Goal: Task Accomplishment & Management: Use online tool/utility

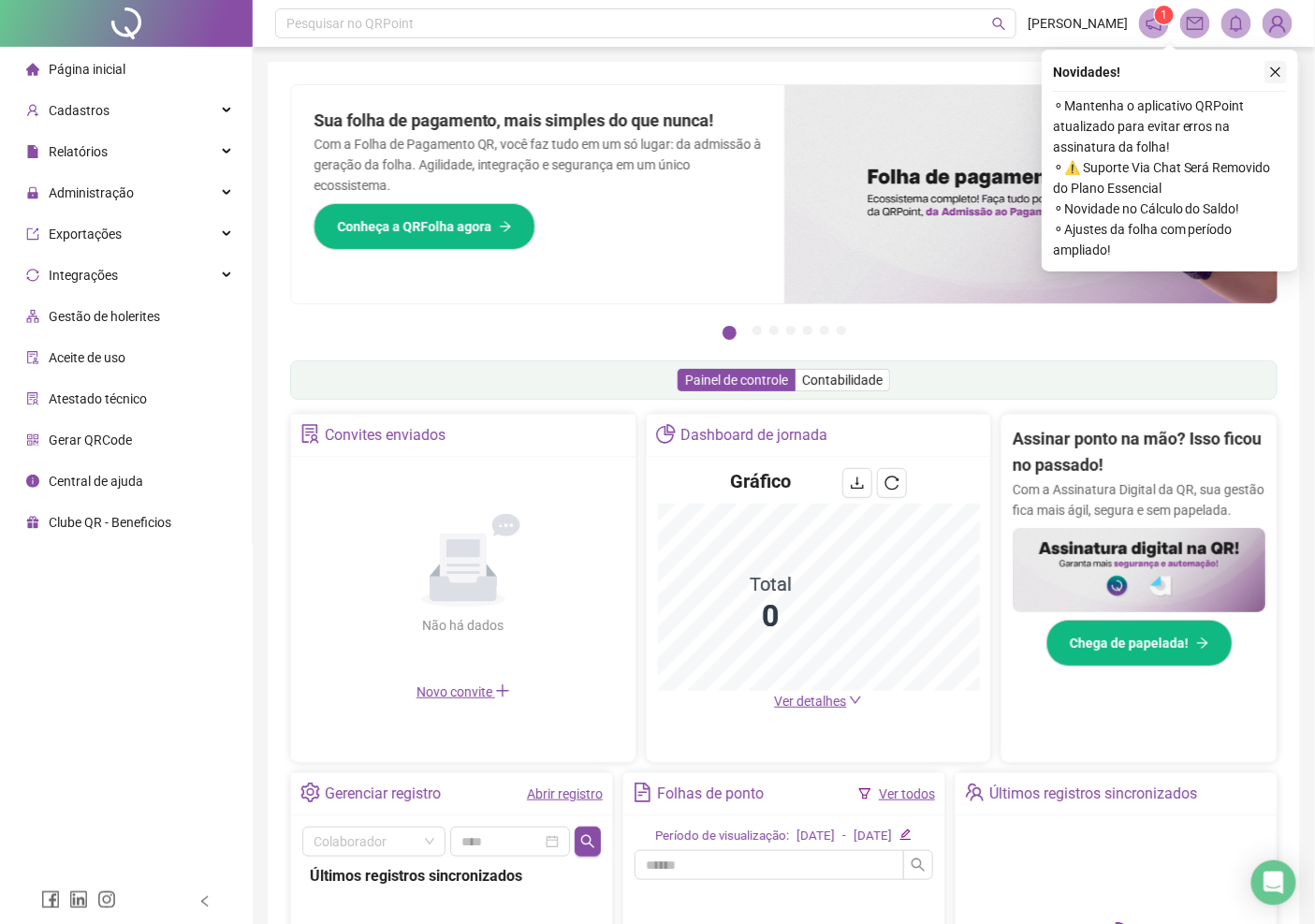
click at [1279, 69] on icon "close" at bounding box center [1275, 72] width 13 height 13
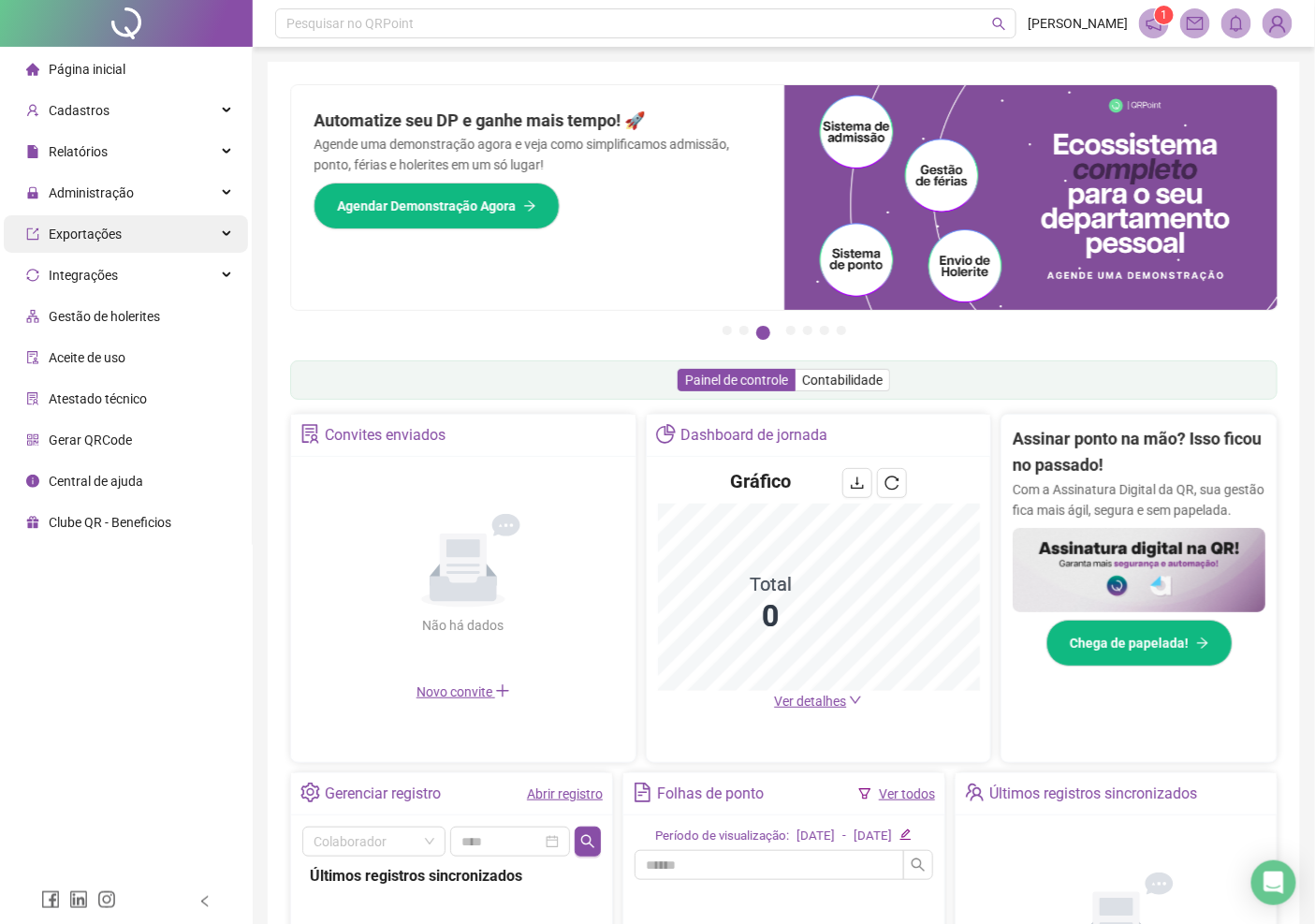
drag, startPoint x: 118, startPoint y: 191, endPoint x: 117, endPoint y: 237, distance: 46.0
click at [118, 191] on span "Administração" at bounding box center [91, 192] width 85 height 15
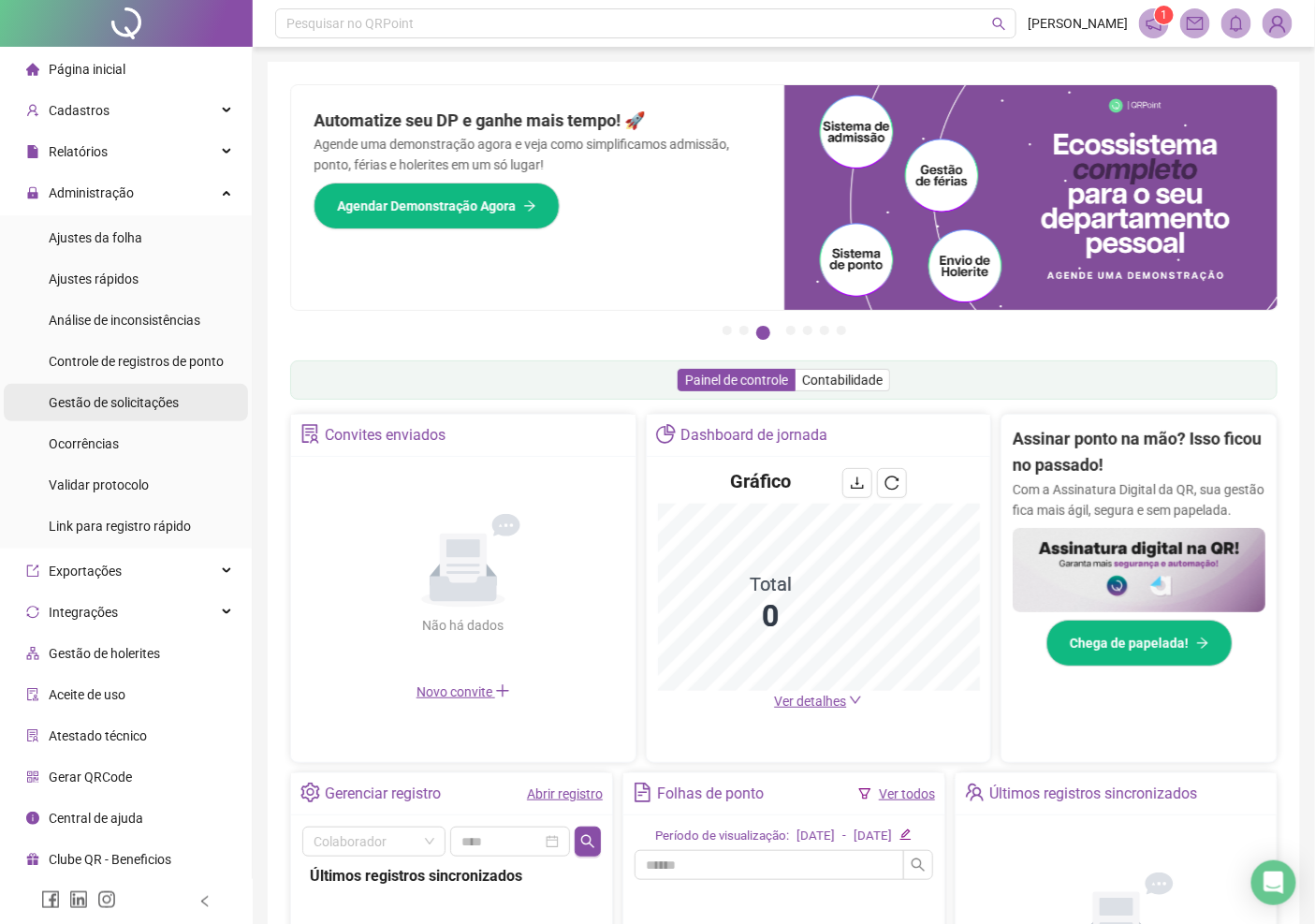
click at [115, 406] on span "Gestão de solicitações" at bounding box center [114, 402] width 130 height 15
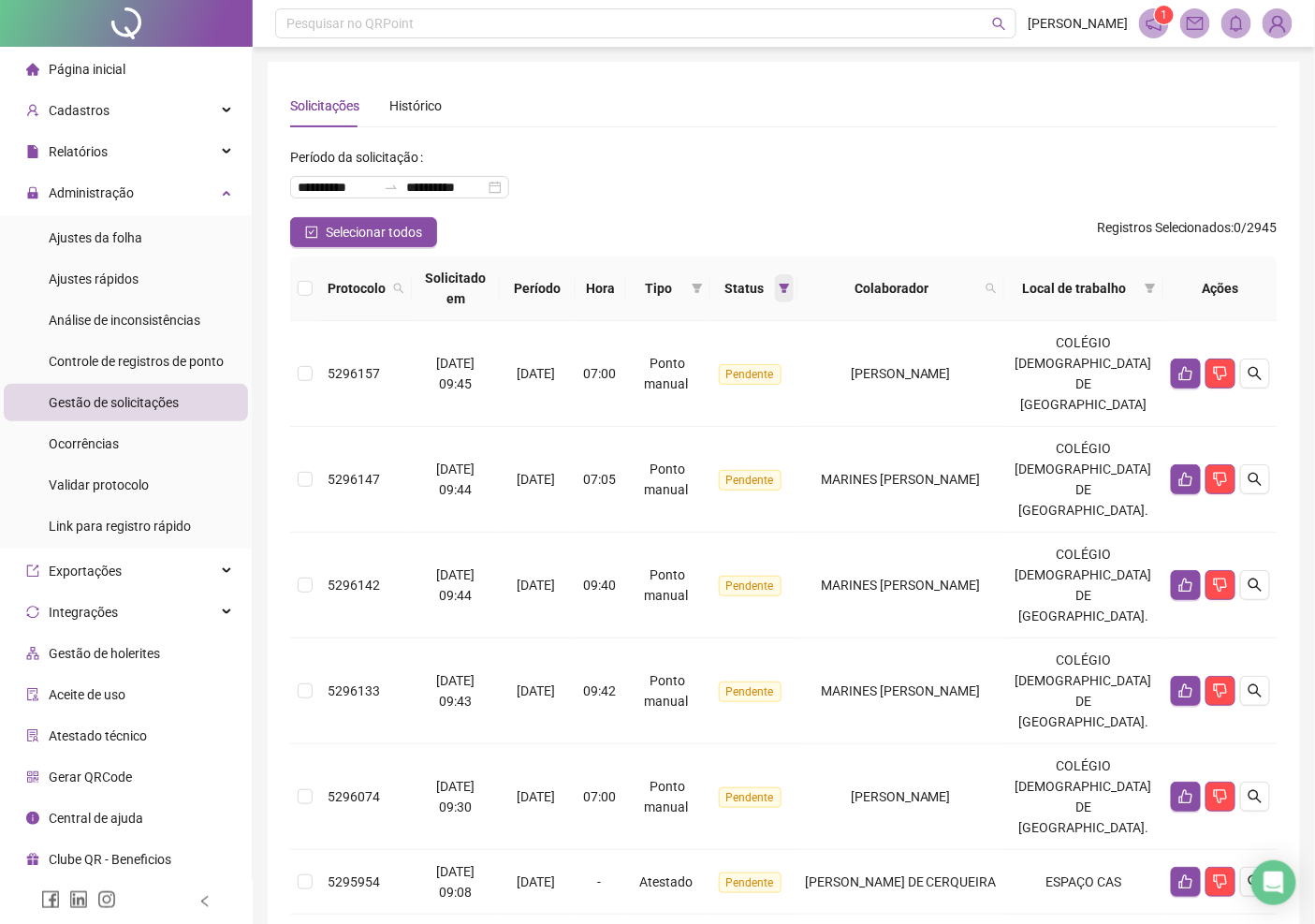
click at [790, 283] on icon "filter" at bounding box center [784, 288] width 11 height 11
click at [790, 283] on icon "filter" at bounding box center [785, 287] width 10 height 9
click at [707, 281] on span at bounding box center [697, 288] width 19 height 28
click at [693, 320] on span "Ponto manual" at bounding box center [677, 324] width 83 height 15
click at [702, 418] on span "OK" at bounding box center [710, 422] width 18 height 21
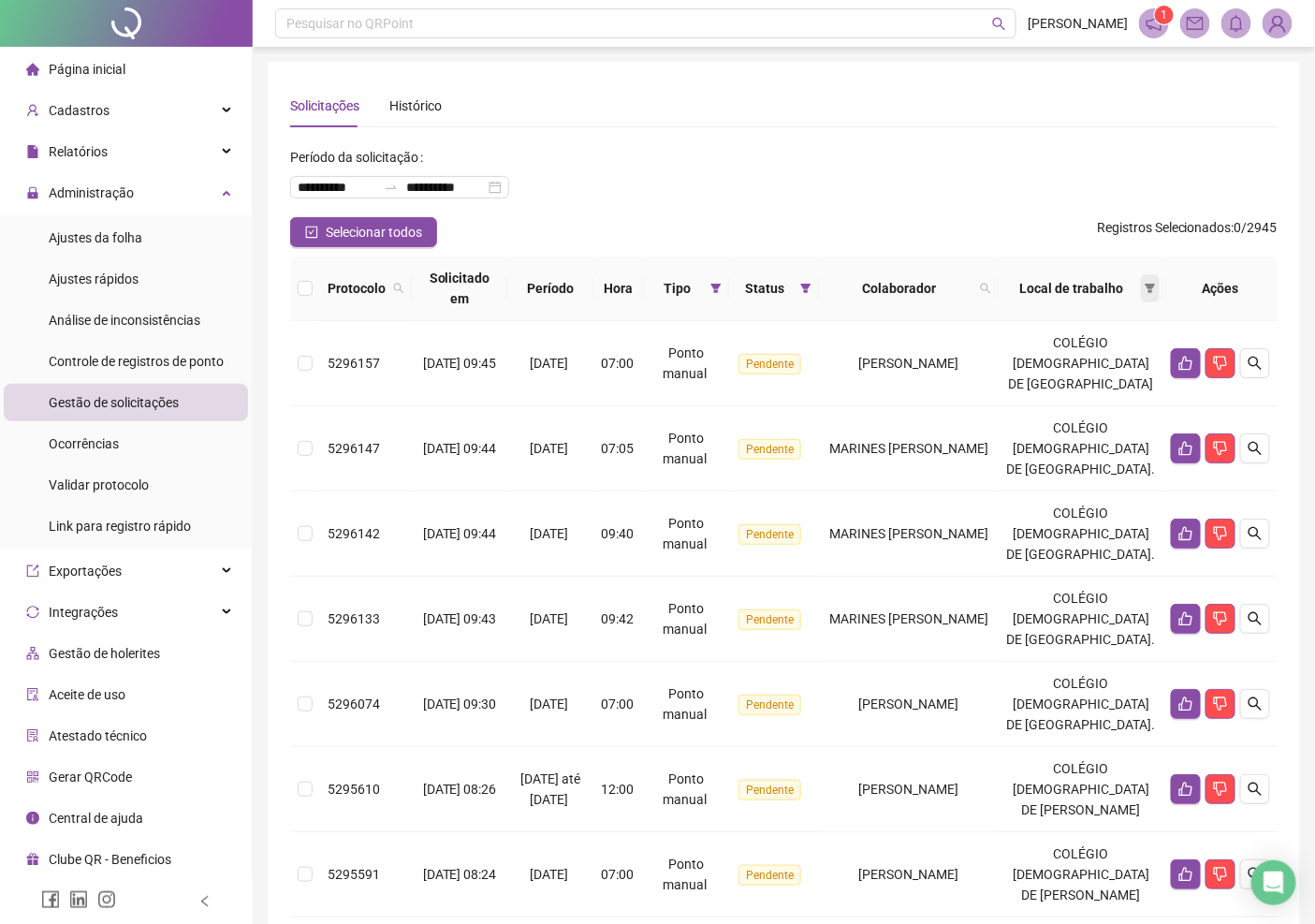
click at [1151, 287] on icon "filter" at bounding box center [1151, 287] width 10 height 9
click at [812, 283] on icon "filter" at bounding box center [806, 288] width 11 height 11
click at [917, 203] on div "**********" at bounding box center [784, 179] width 987 height 75
click at [1149, 288] on icon "filter" at bounding box center [1150, 288] width 11 height 11
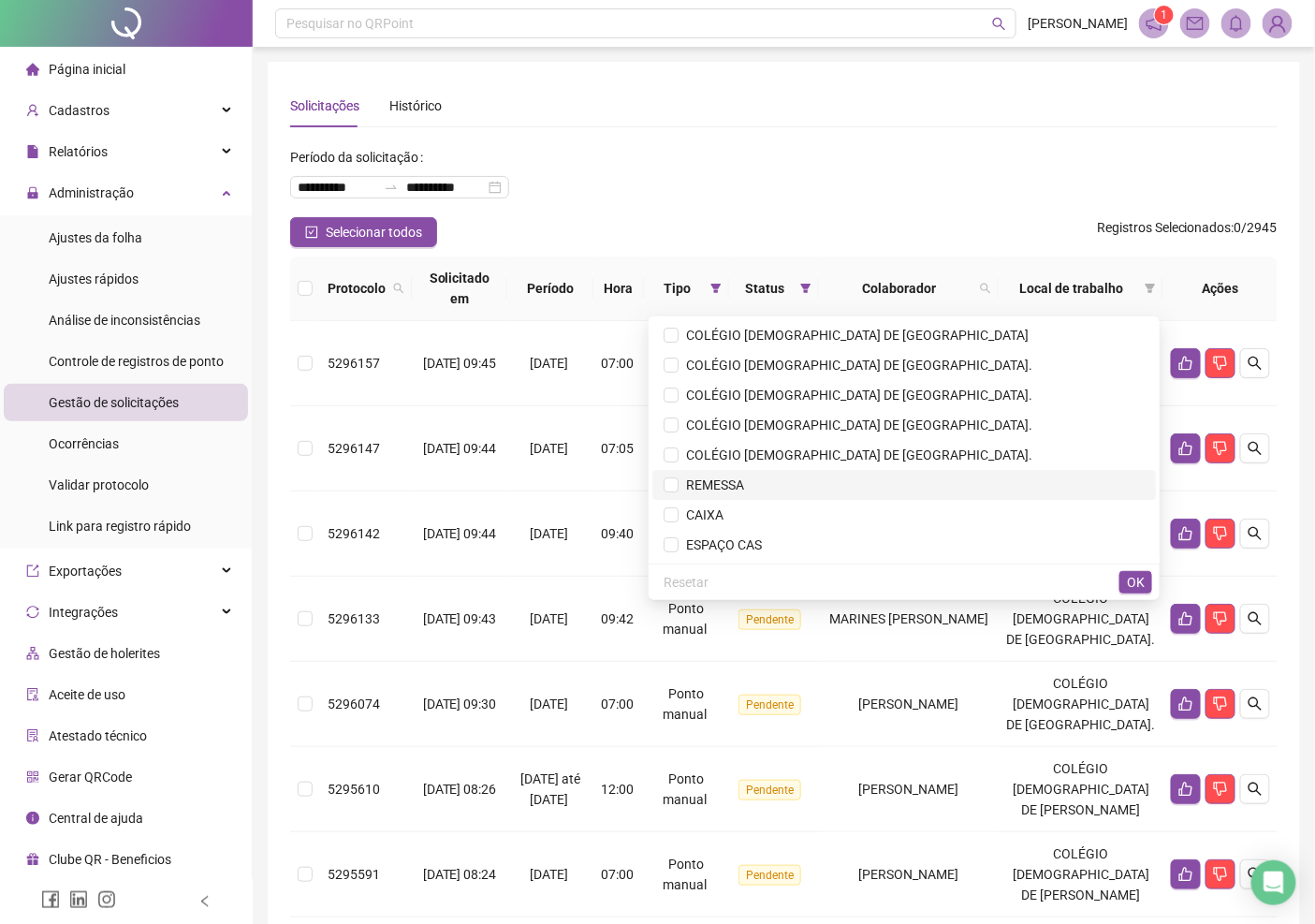
click at [744, 484] on span "REMESSA" at bounding box center [712, 484] width 66 height 15
click at [1139, 576] on span "OK" at bounding box center [1136, 582] width 18 height 21
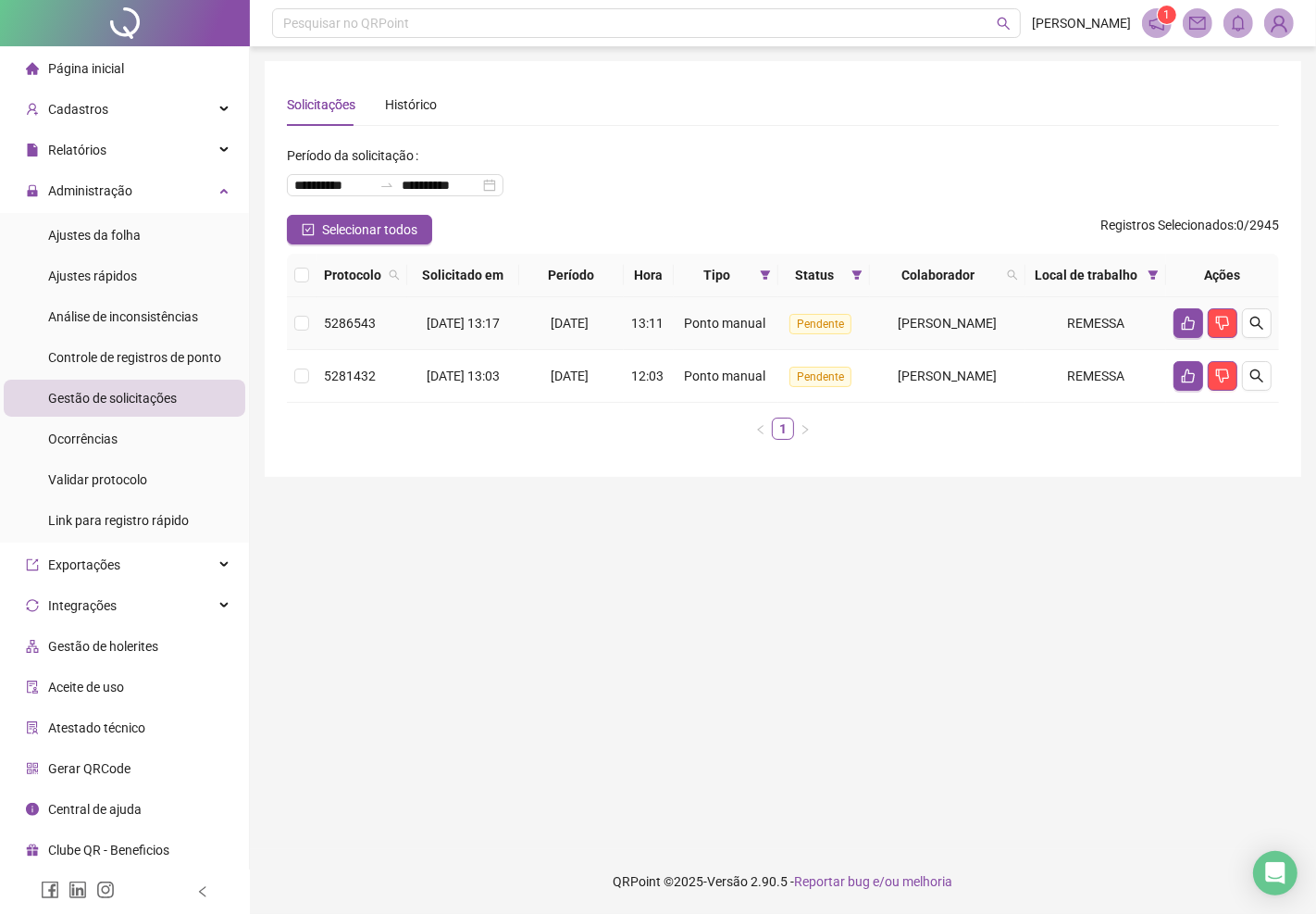
click at [899, 330] on span "[PERSON_NAME]" at bounding box center [948, 322] width 99 height 15
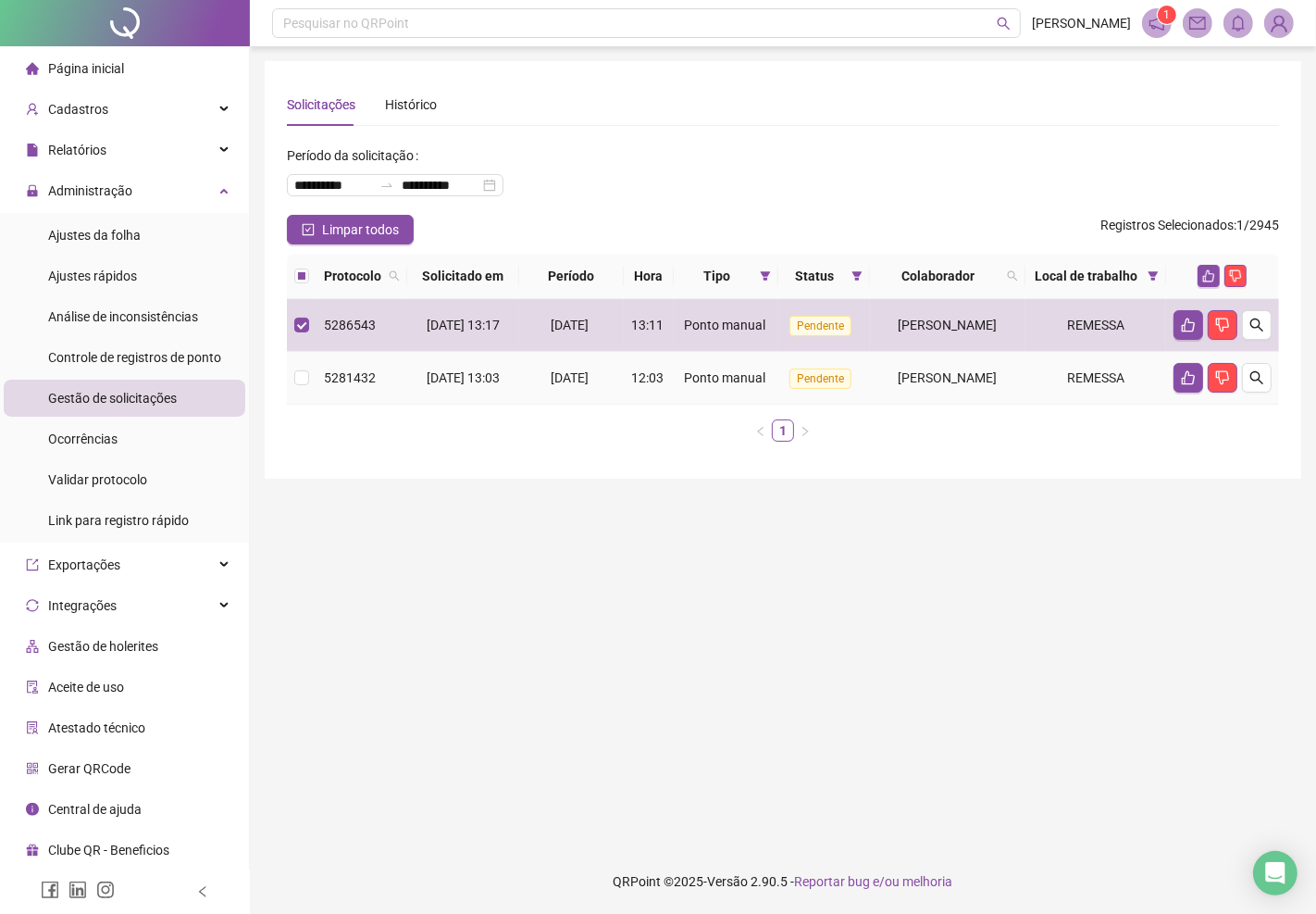
click at [916, 386] on span "[PERSON_NAME]" at bounding box center [948, 378] width 99 height 15
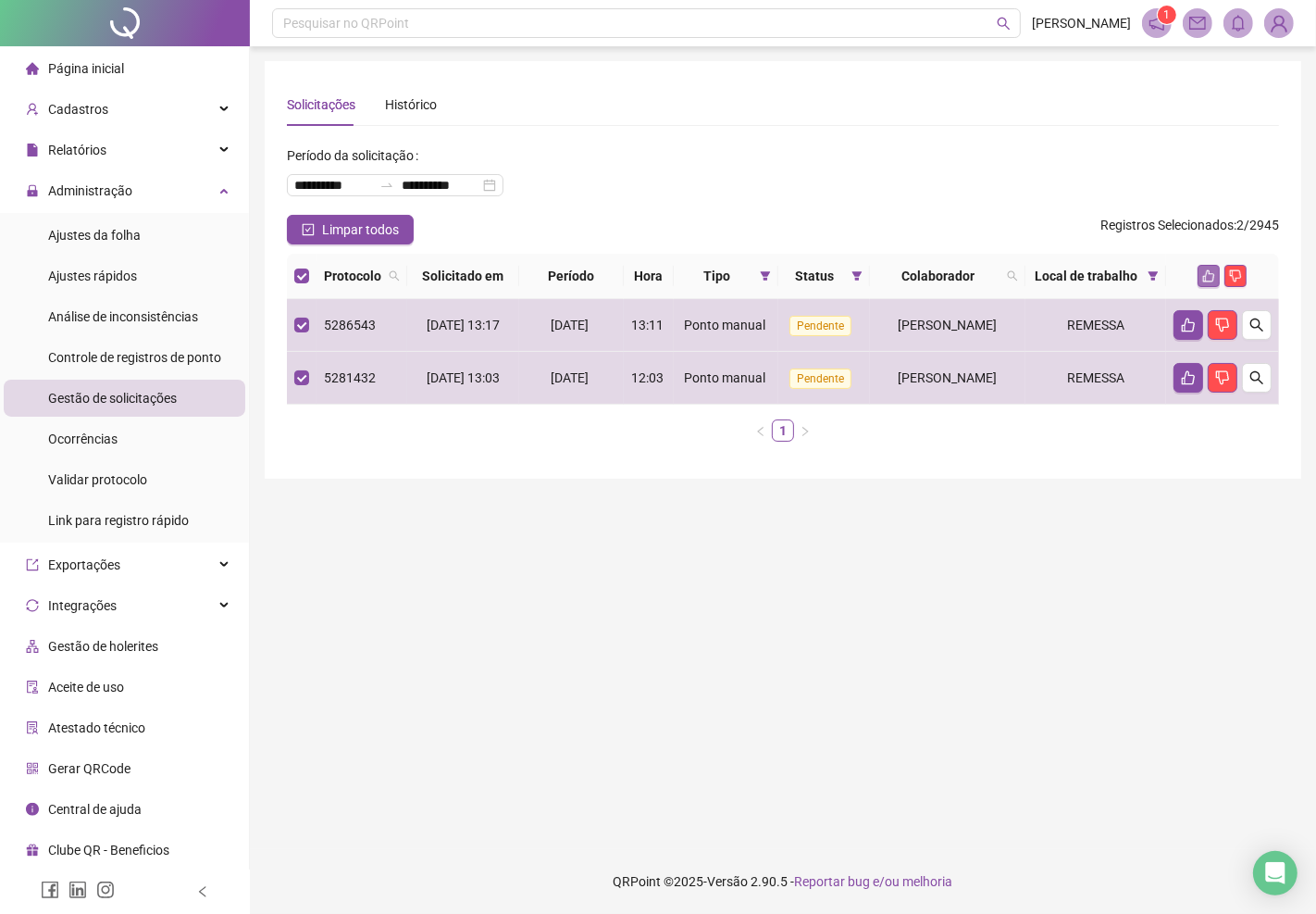
click at [1206, 282] on icon "like" at bounding box center [1209, 276] width 12 height 12
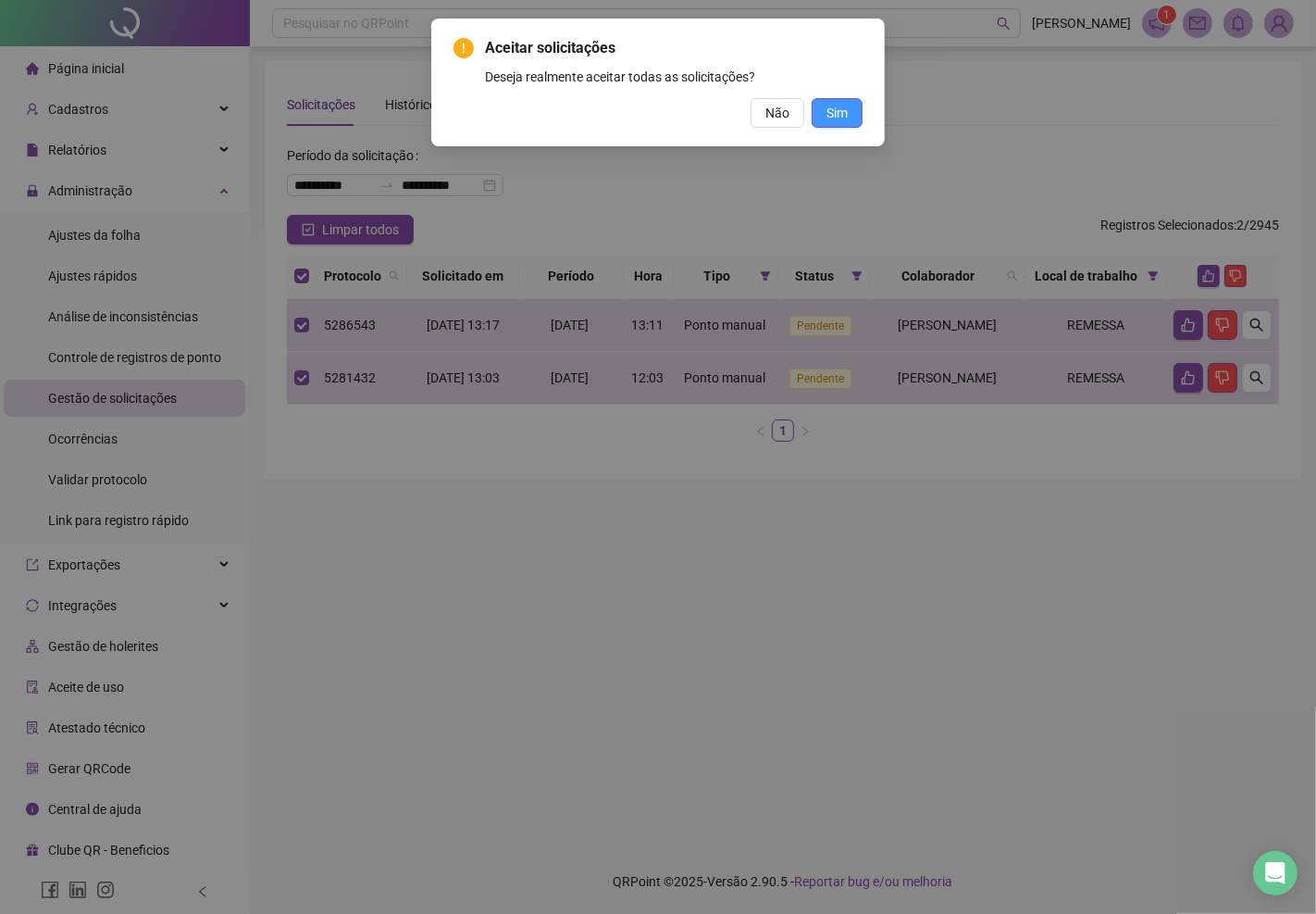
click at [839, 114] on span "Sim" at bounding box center [837, 112] width 22 height 21
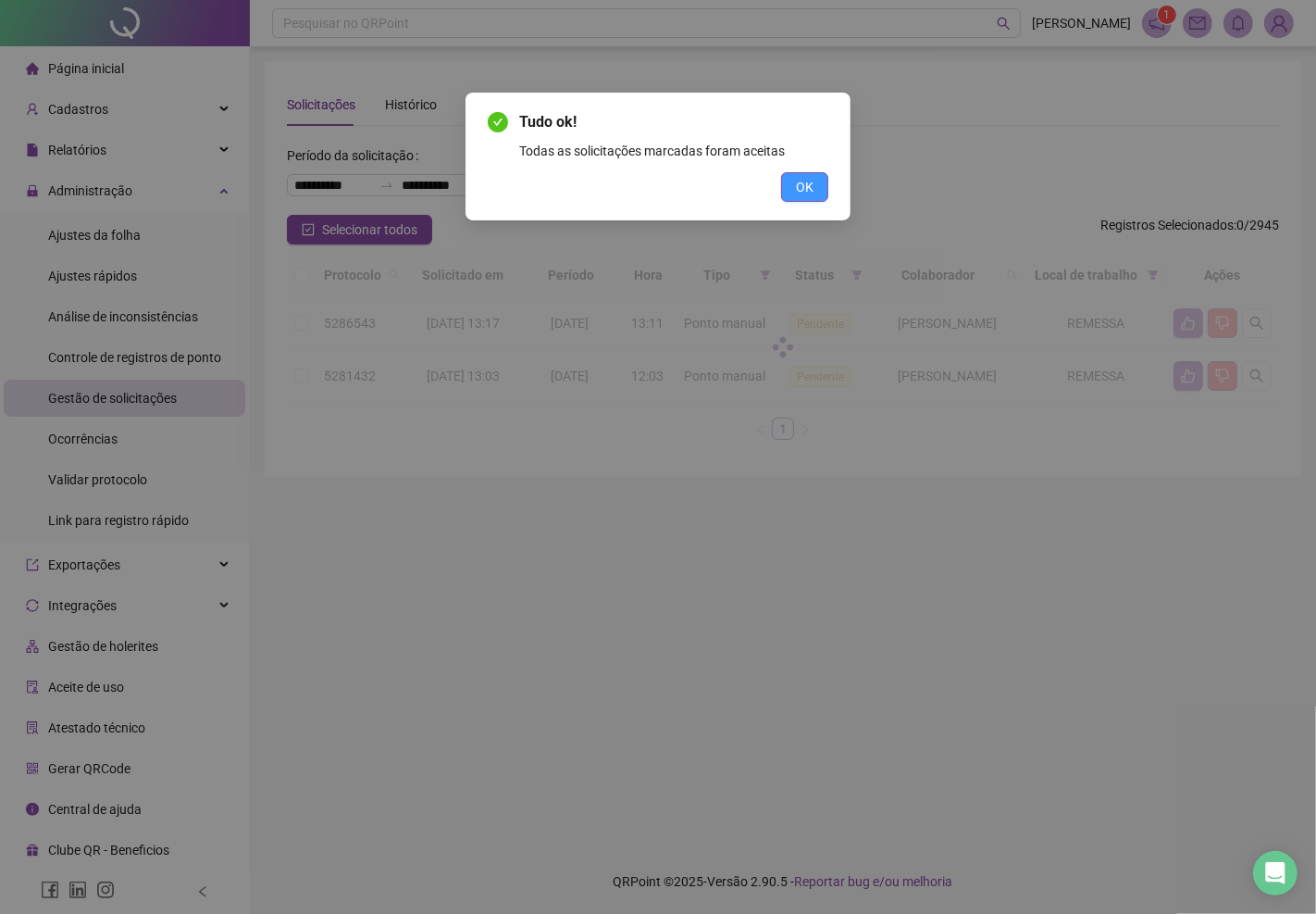
click at [798, 185] on span "OK" at bounding box center [804, 186] width 18 height 21
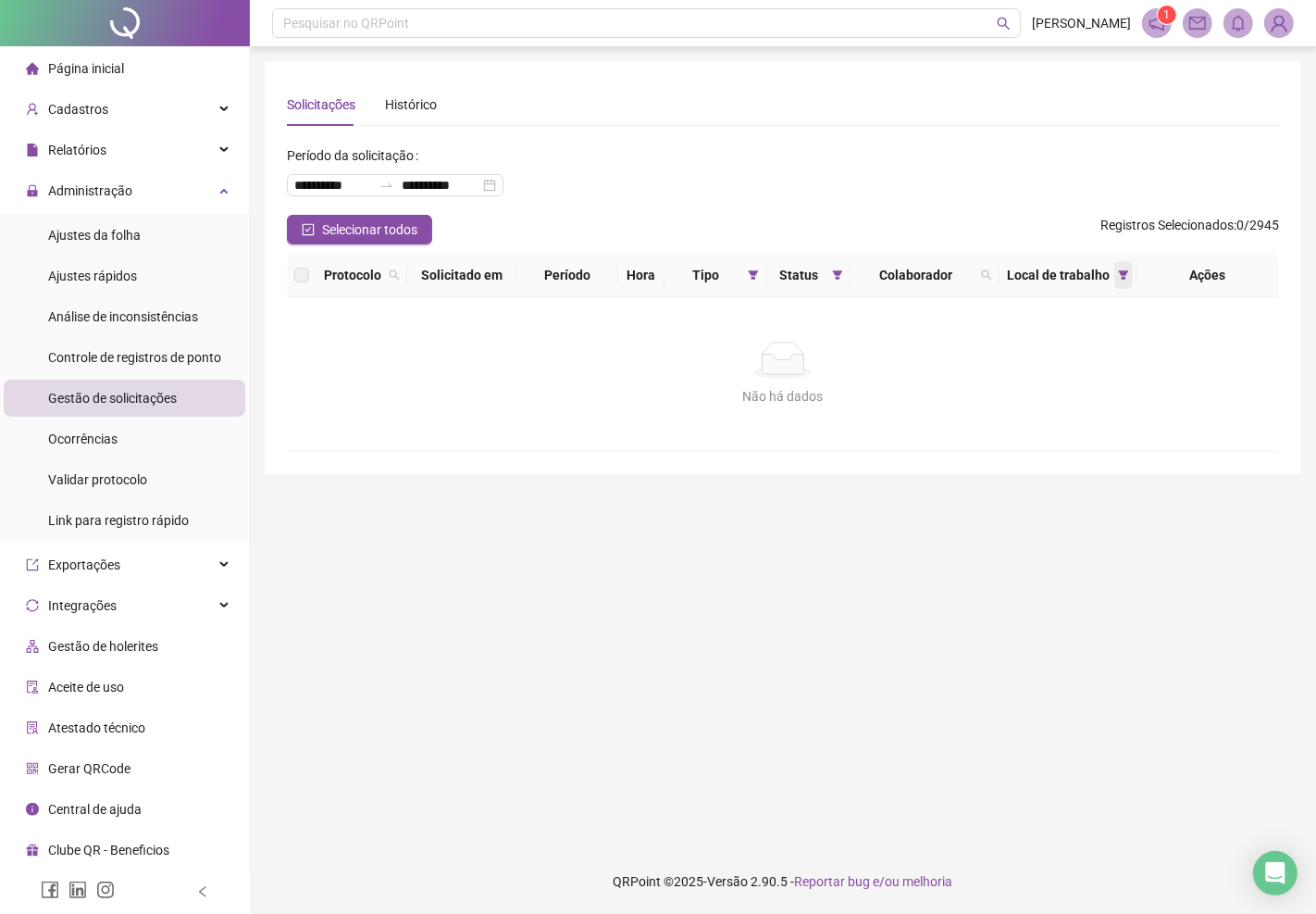
click at [1122, 269] on icon "filter" at bounding box center [1123, 274] width 11 height 11
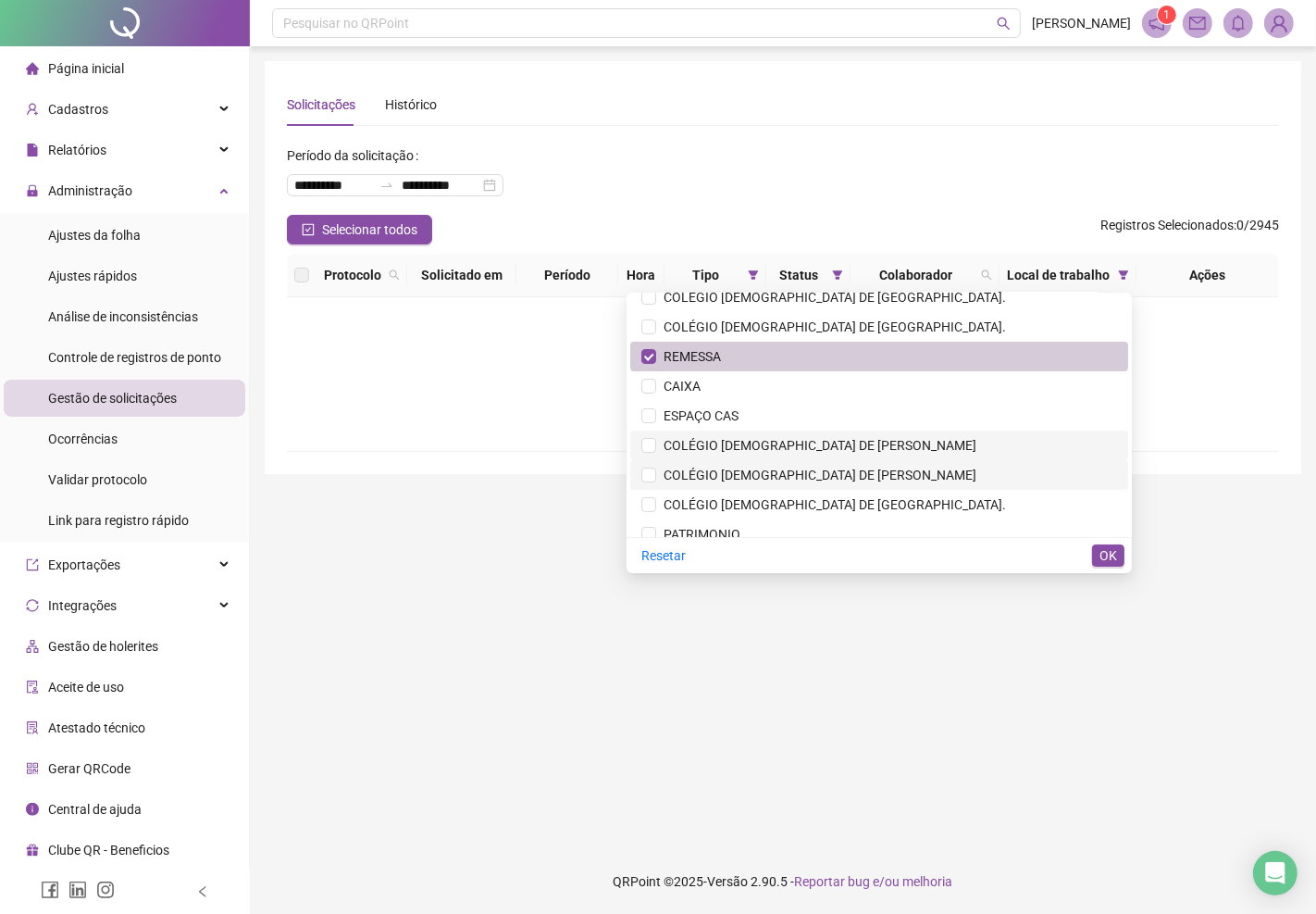
scroll to position [205, 0]
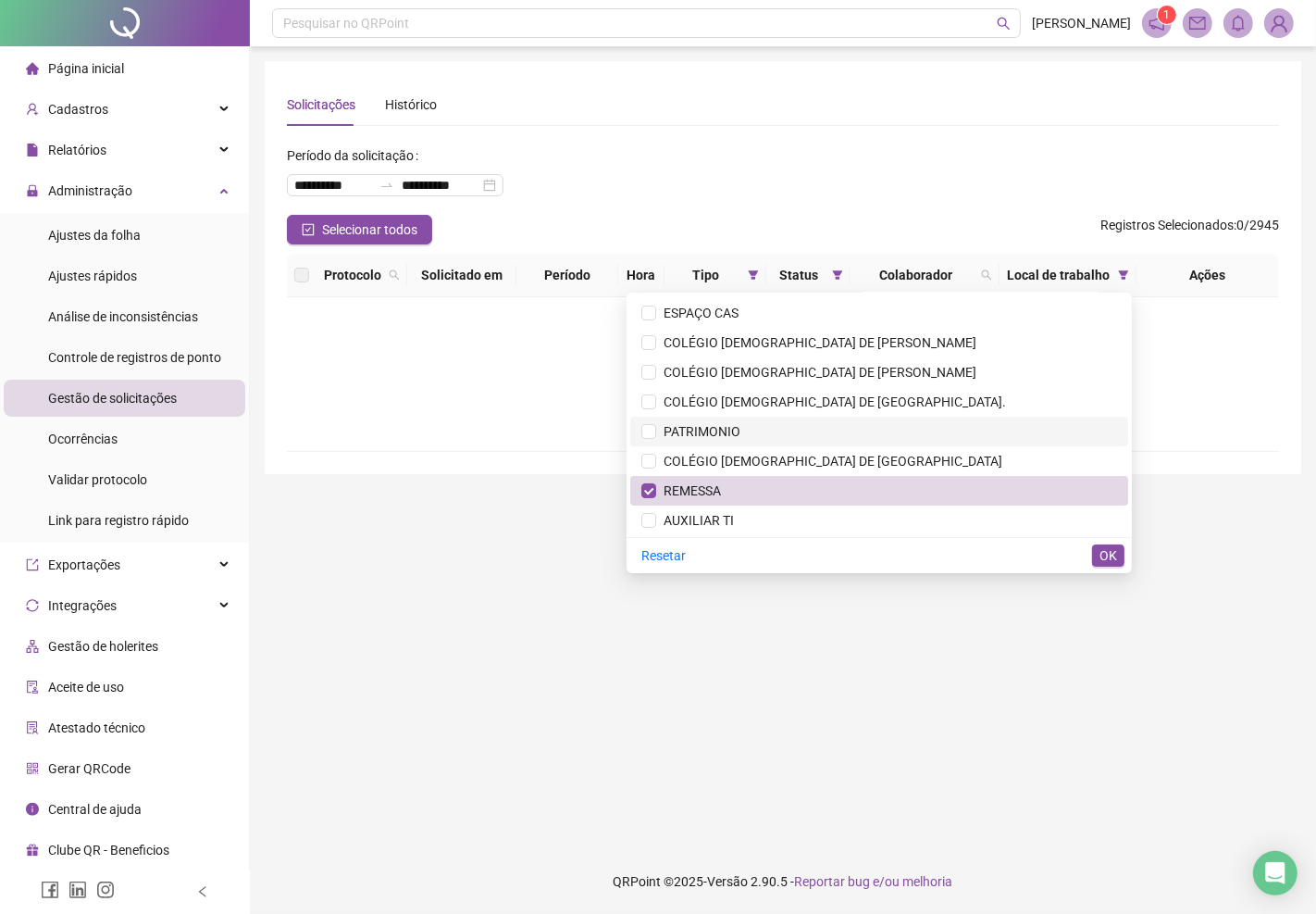
click at [740, 430] on span "PATRIMONIO" at bounding box center [698, 431] width 84 height 15
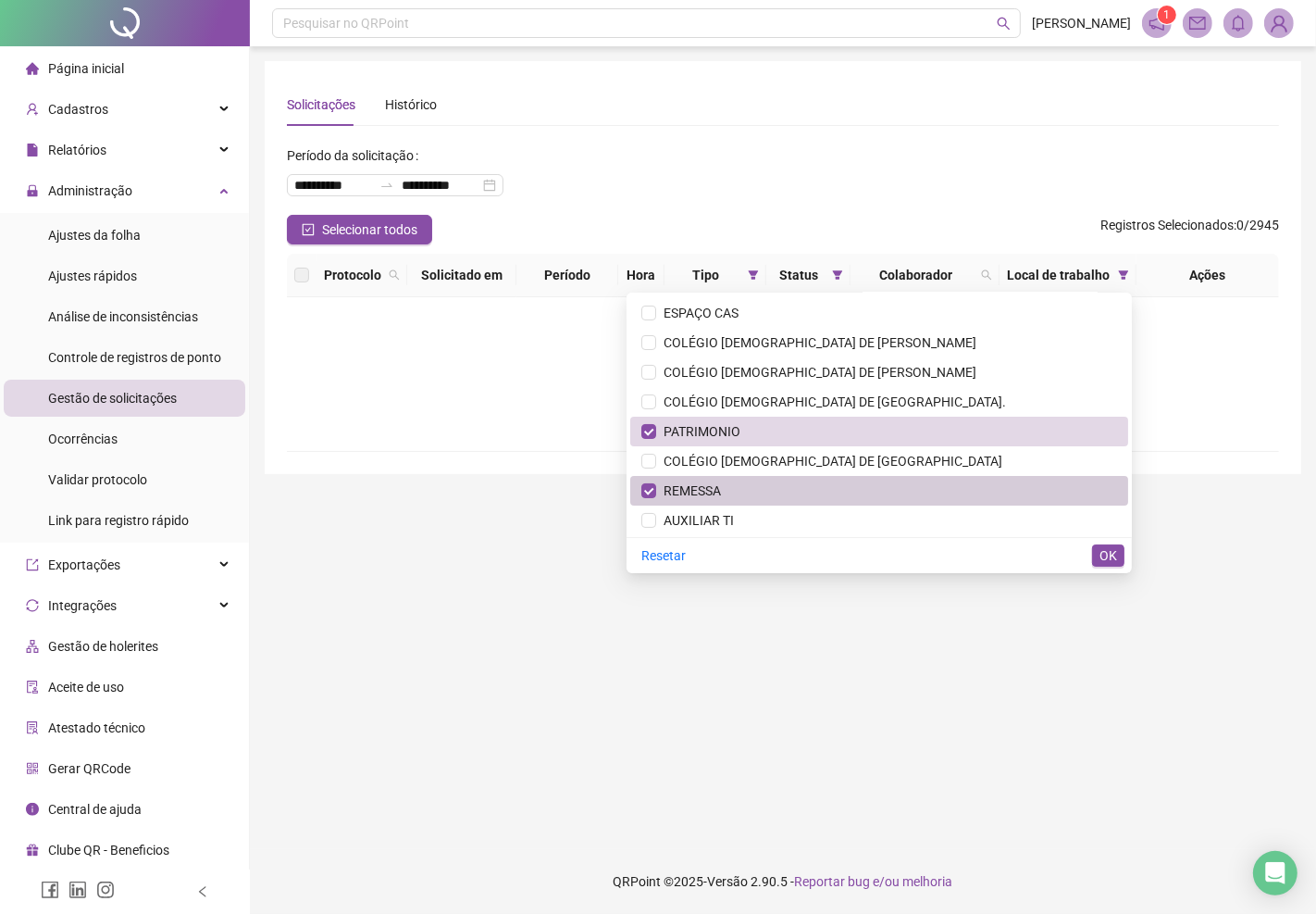
click at [721, 495] on span "REMESSA" at bounding box center [689, 490] width 65 height 15
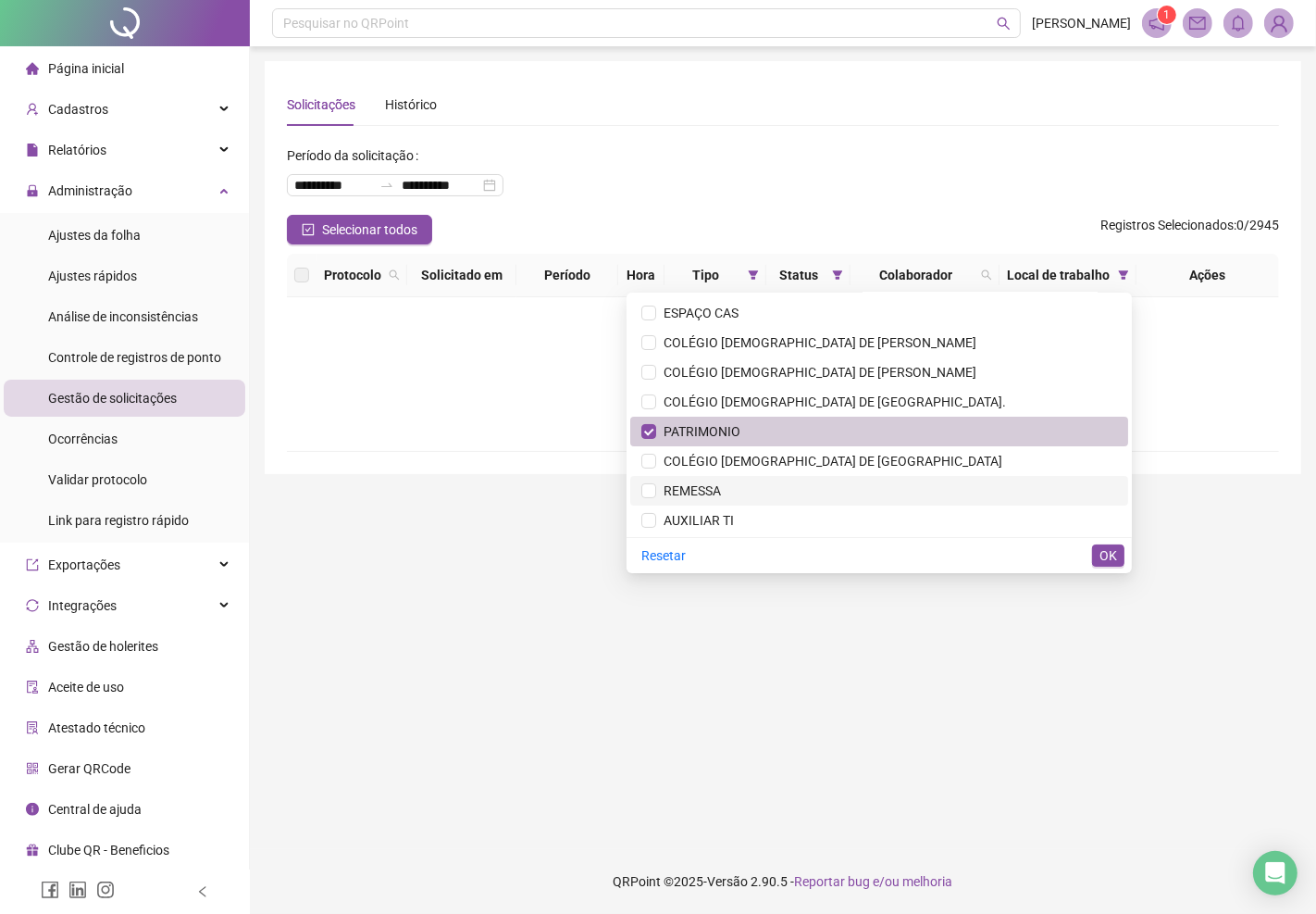
click at [740, 432] on span "PATRIMONIO" at bounding box center [698, 431] width 84 height 15
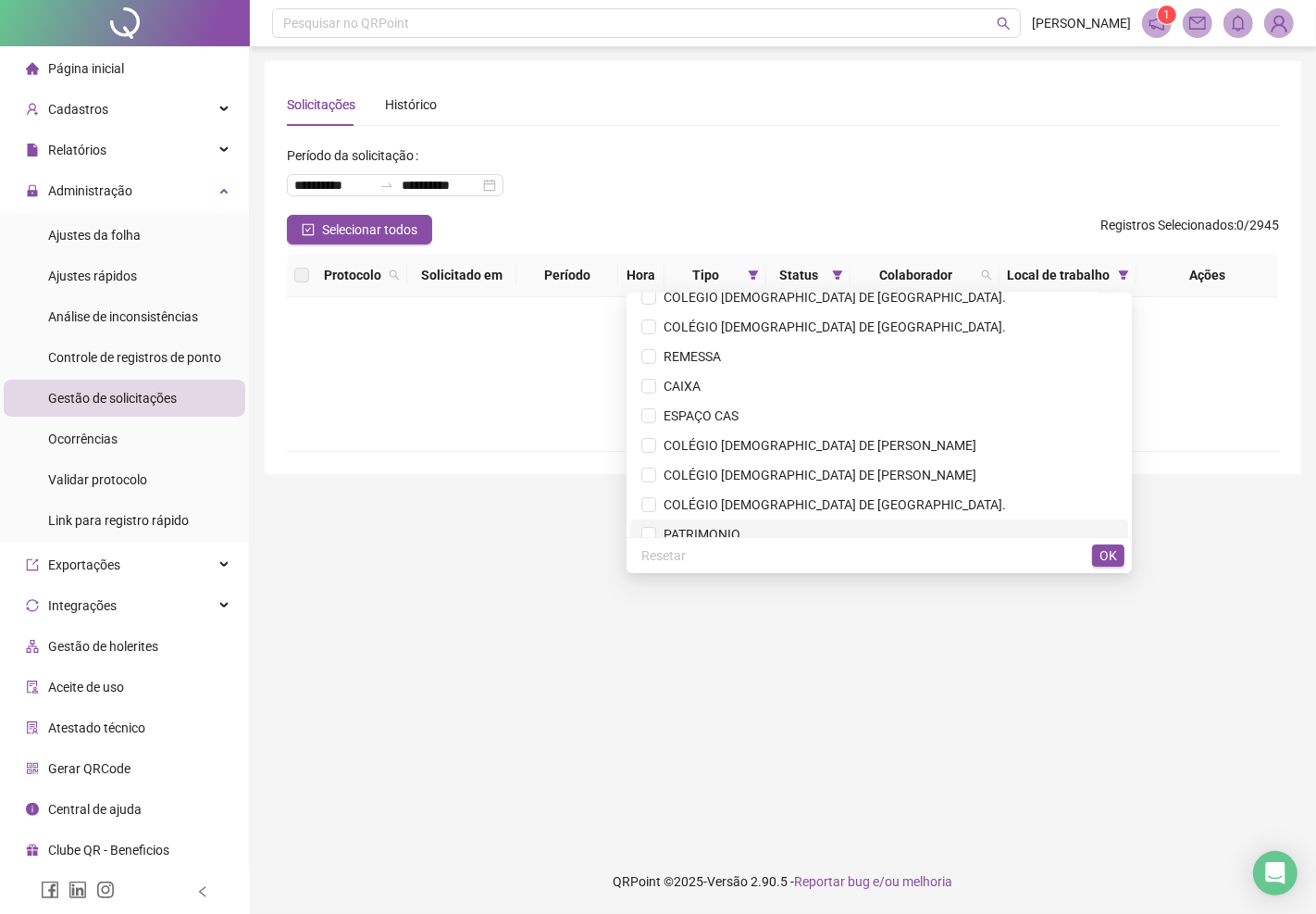
scroll to position [0, 0]
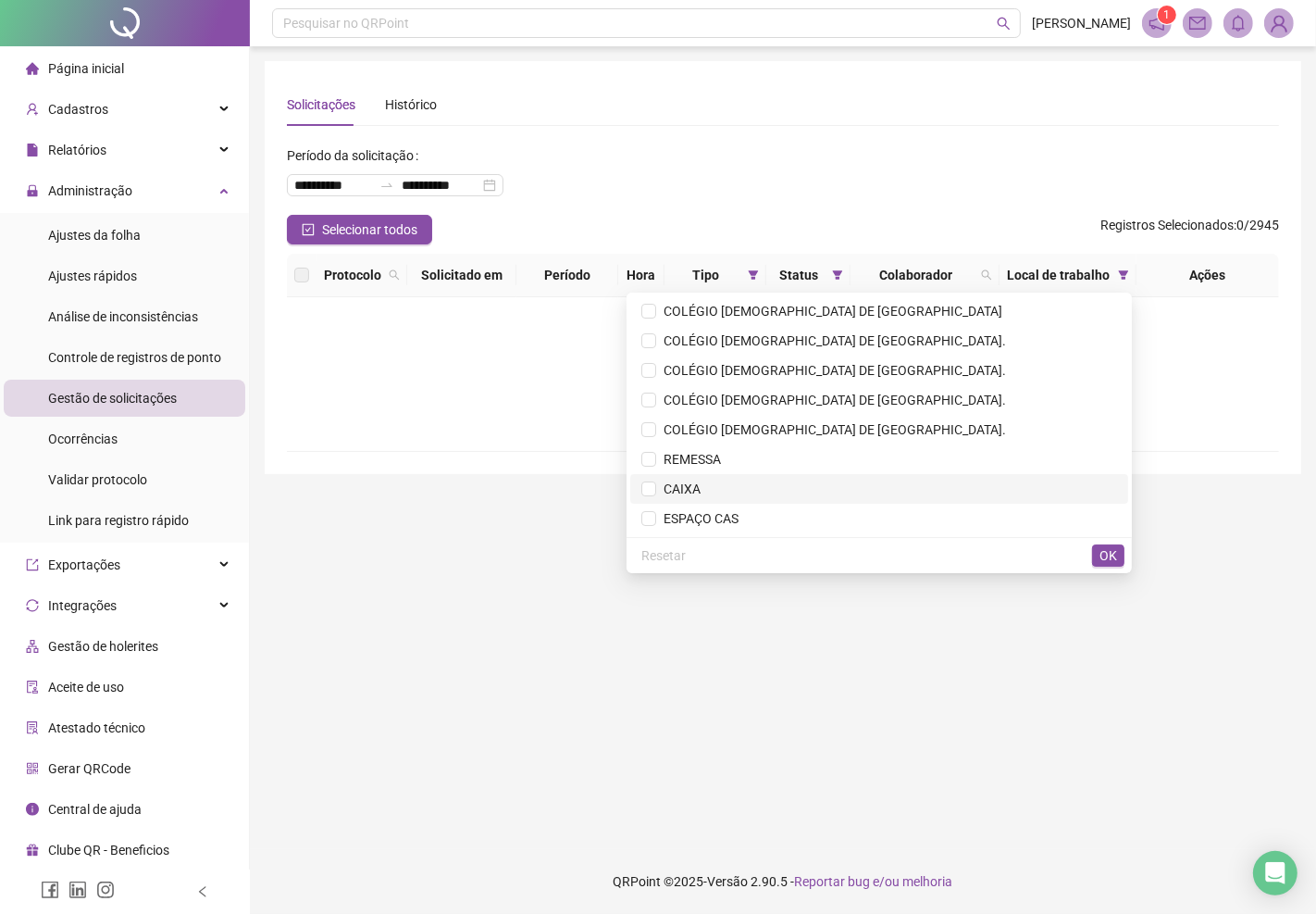
click at [701, 483] on span "CAIXA" at bounding box center [678, 488] width 44 height 15
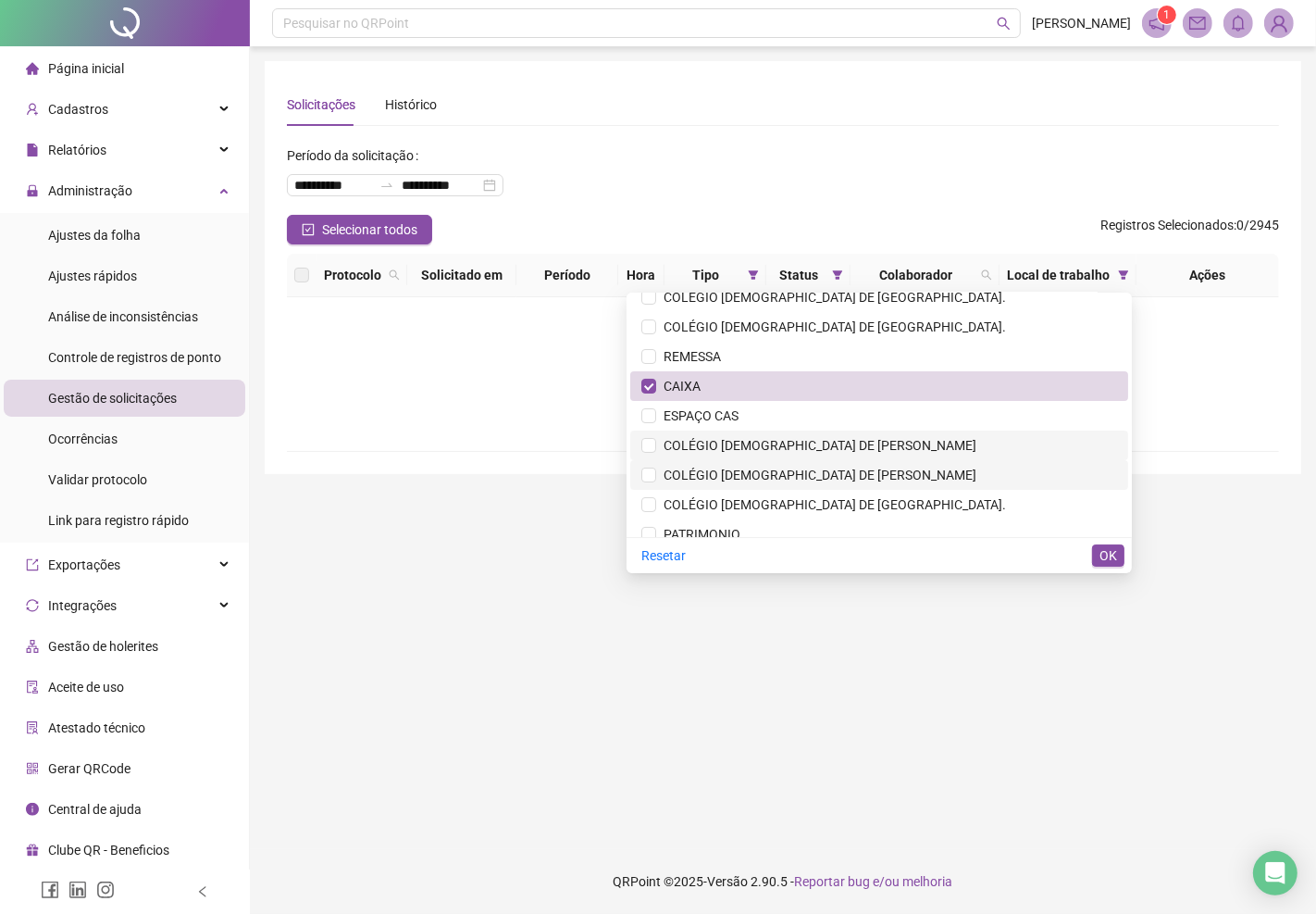
scroll to position [205, 0]
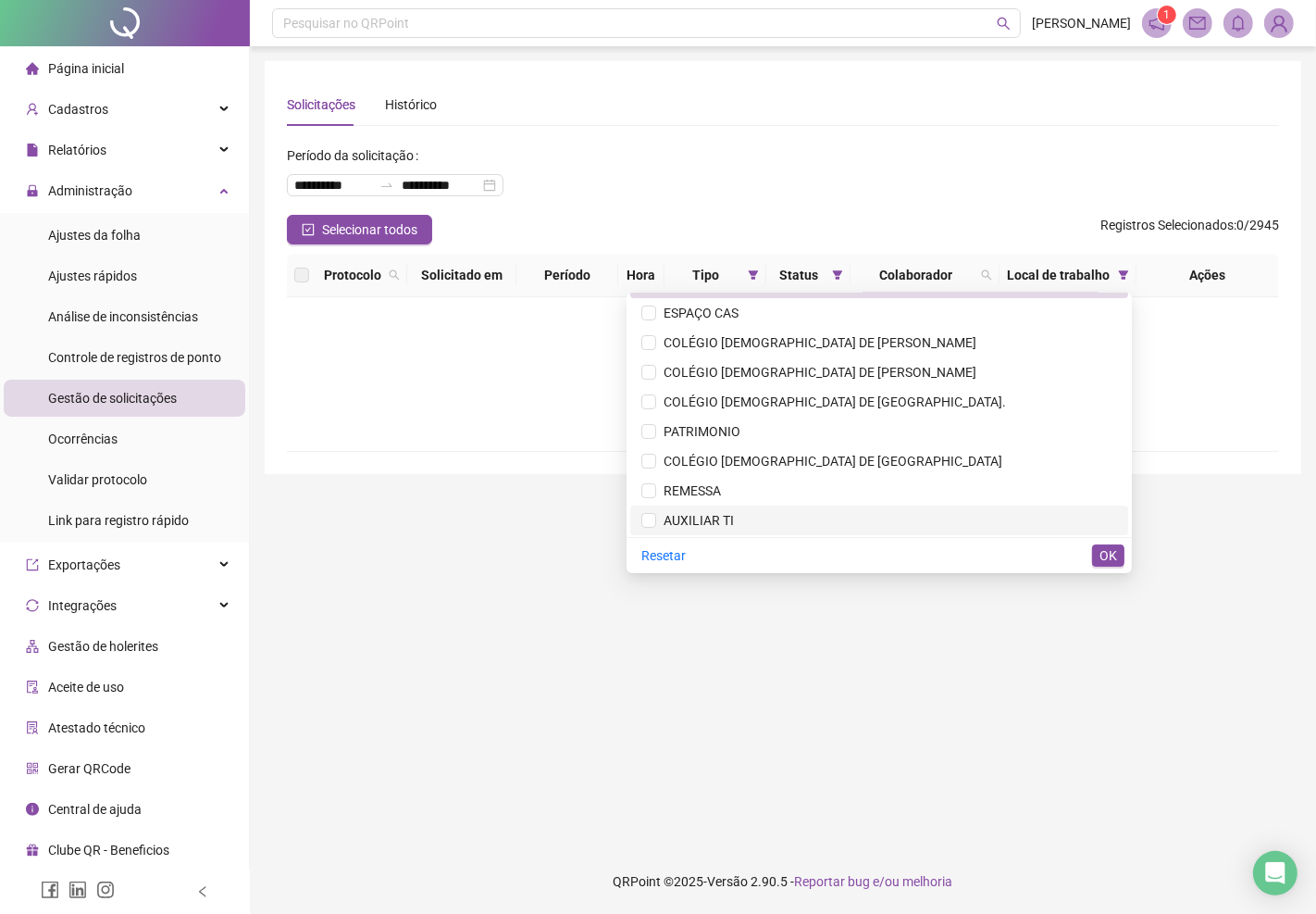
click at [733, 515] on span "AUXILIAR TI" at bounding box center [695, 520] width 78 height 15
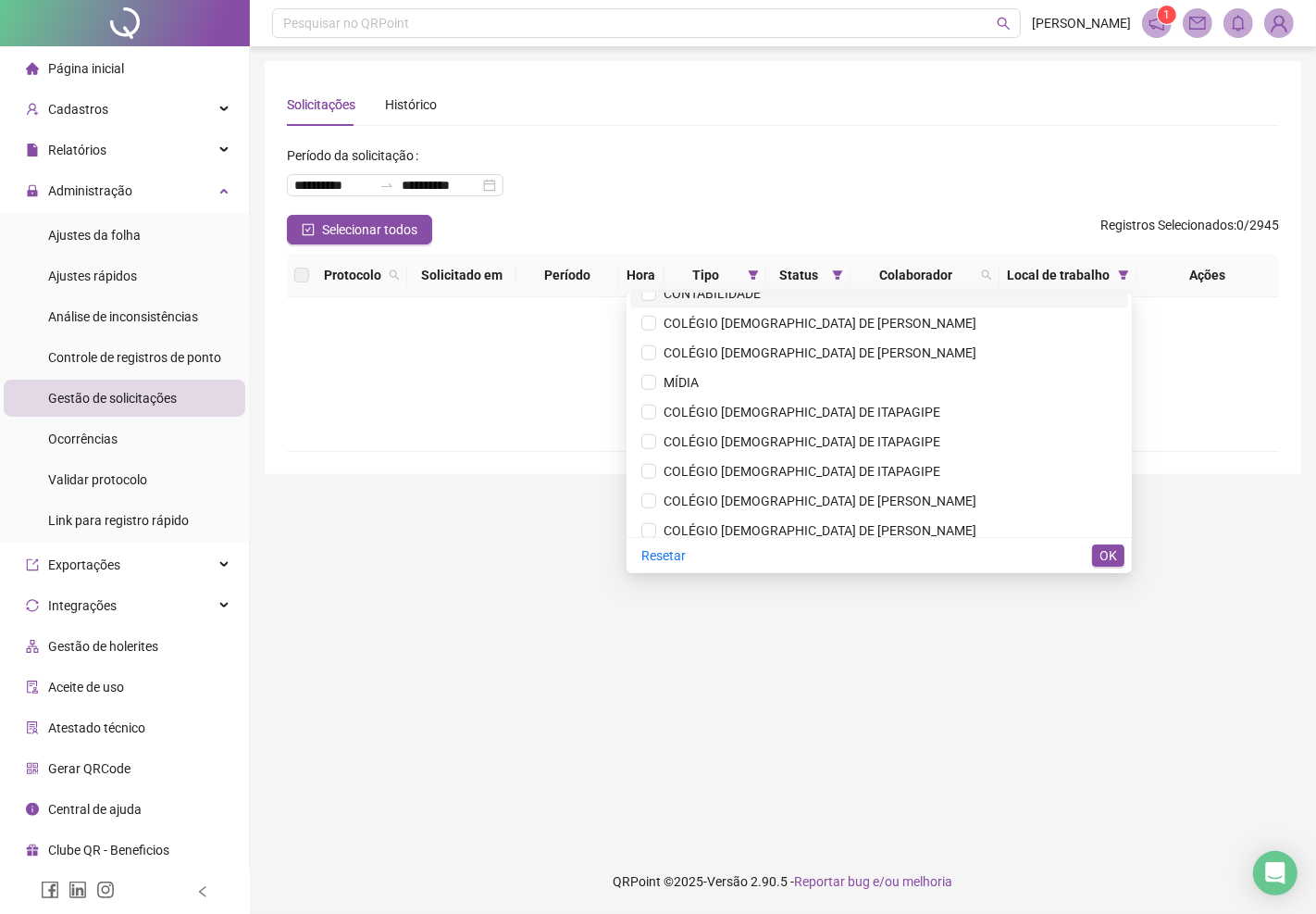
scroll to position [1337, 0]
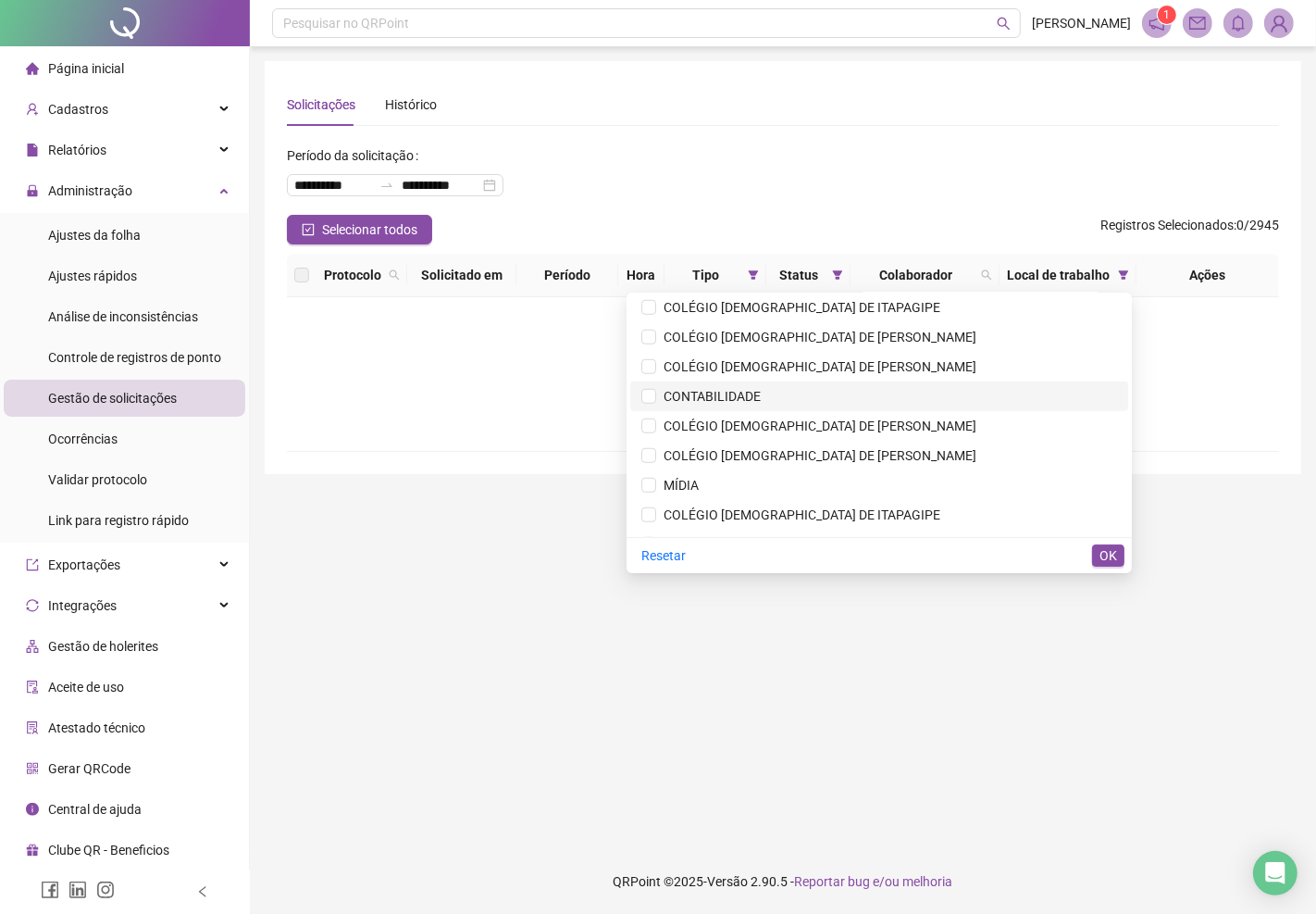
click at [761, 399] on span "CONTABILIDADE" at bounding box center [709, 395] width 104 height 15
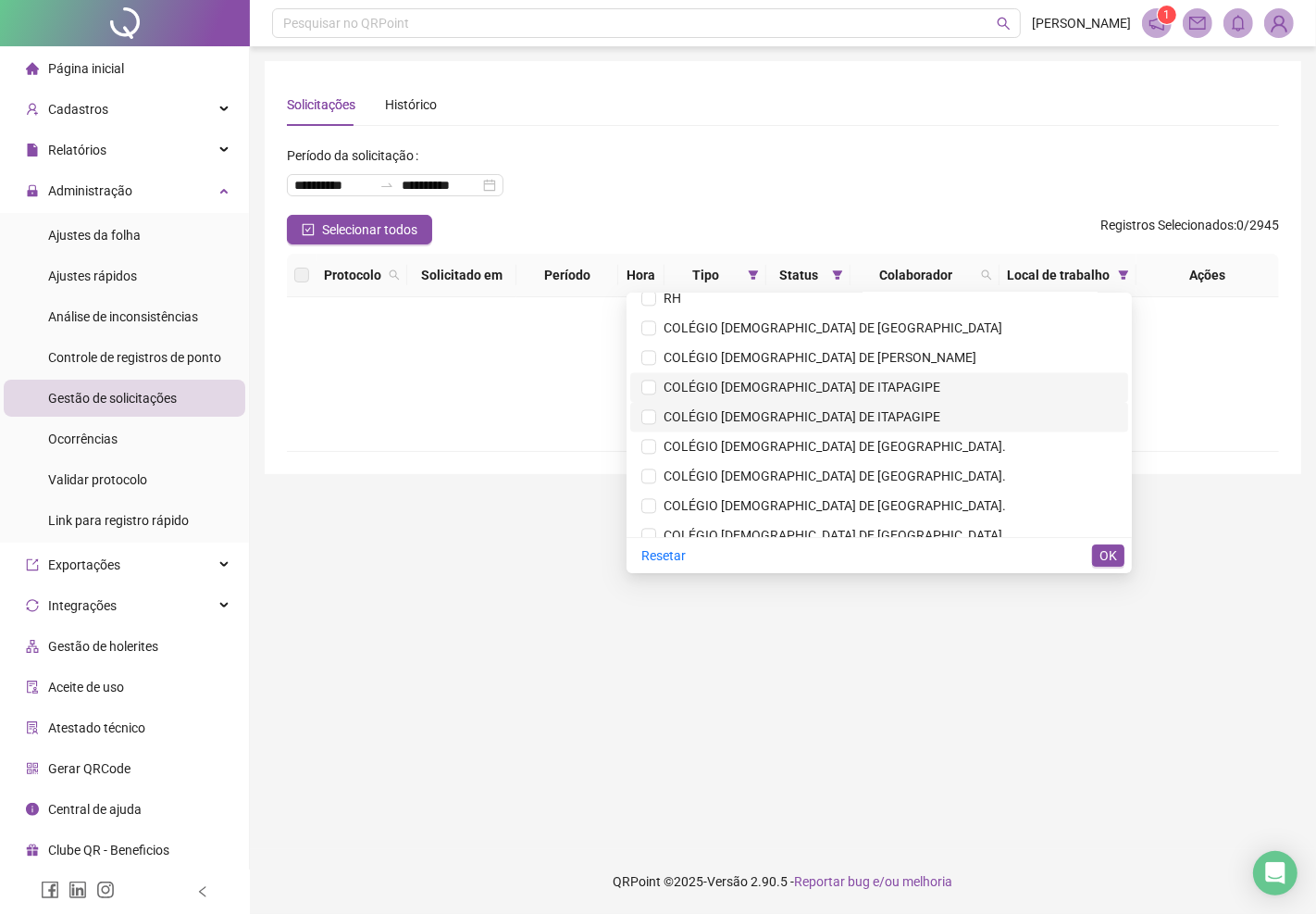
scroll to position [9256, 0]
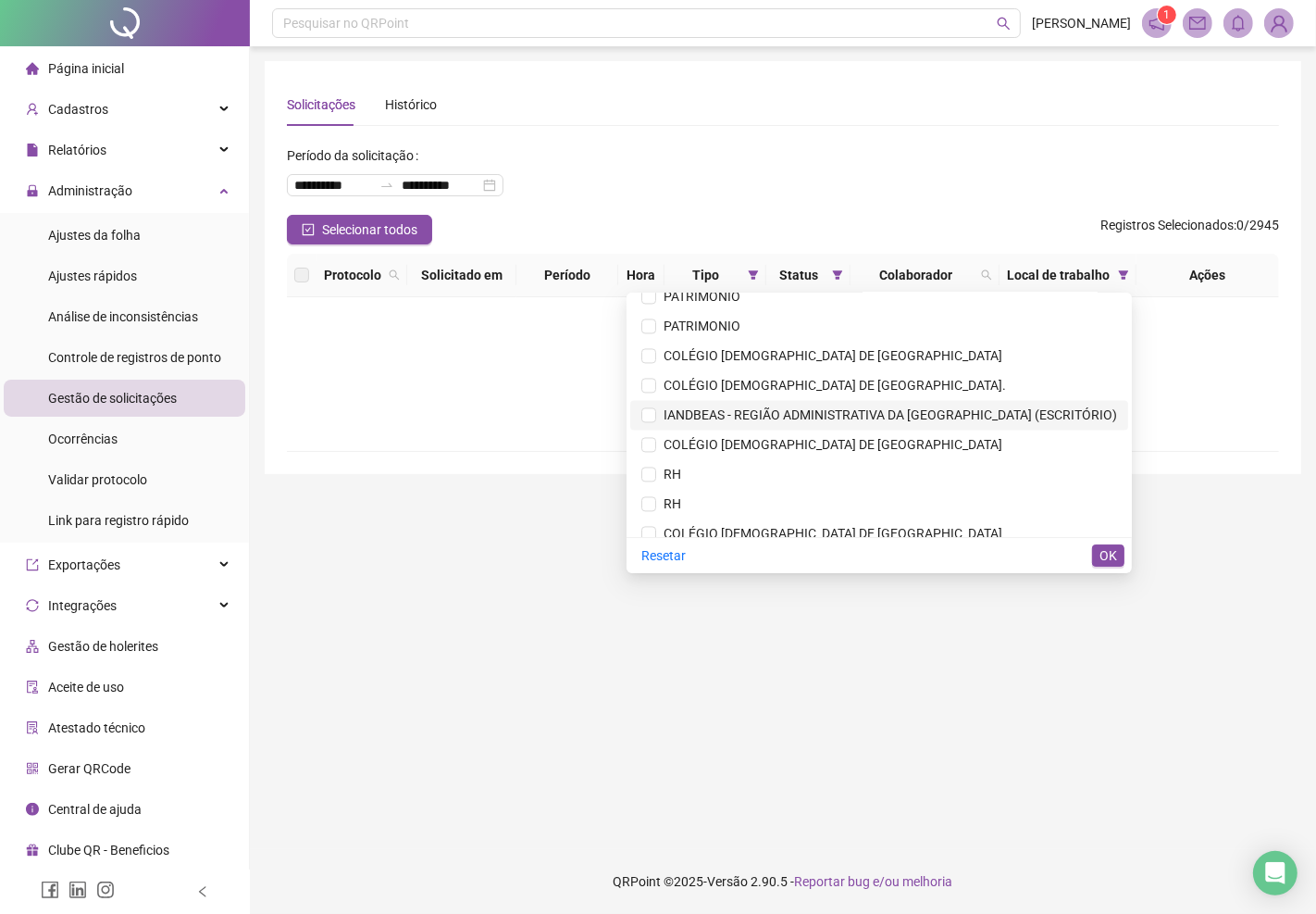
click at [788, 407] on span "IANDBEAS - REGIÃO ADMINISTRATIVA DA [GEOGRAPHIC_DATA] (ESCRITÓRIO)" at bounding box center [887, 414] width 461 height 15
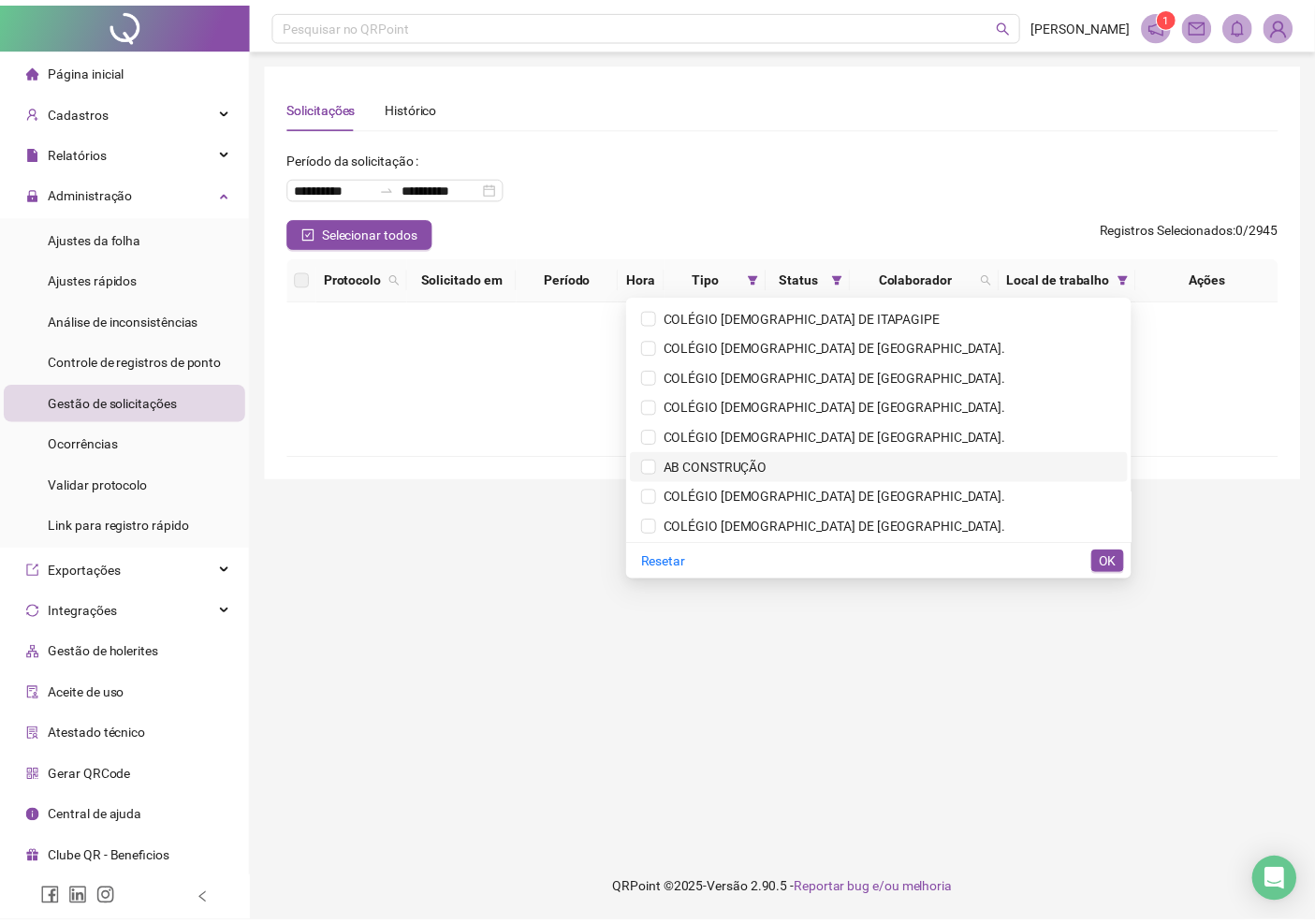
scroll to position [9981, 0]
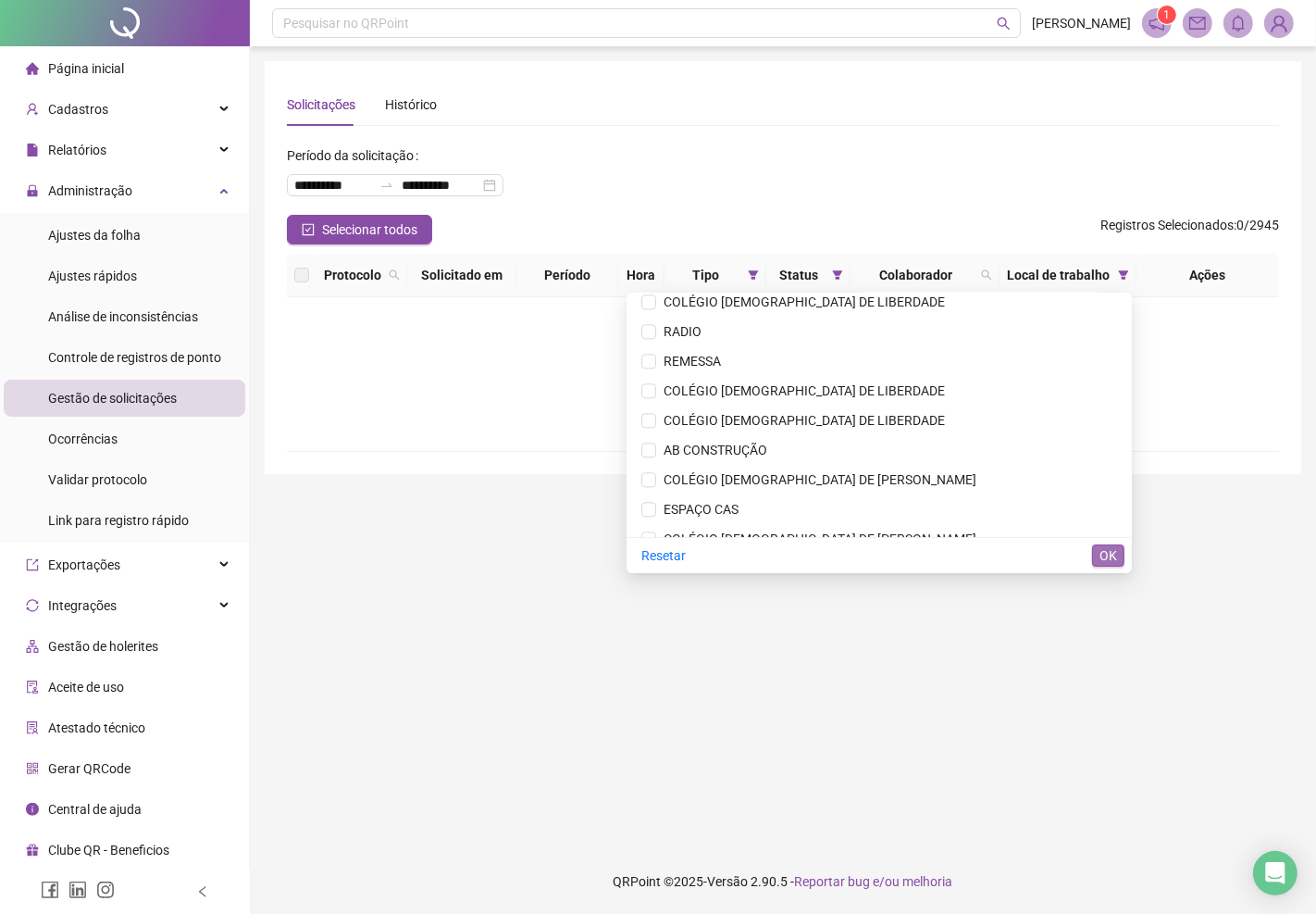
click at [1102, 552] on span "OK" at bounding box center [1108, 555] width 18 height 21
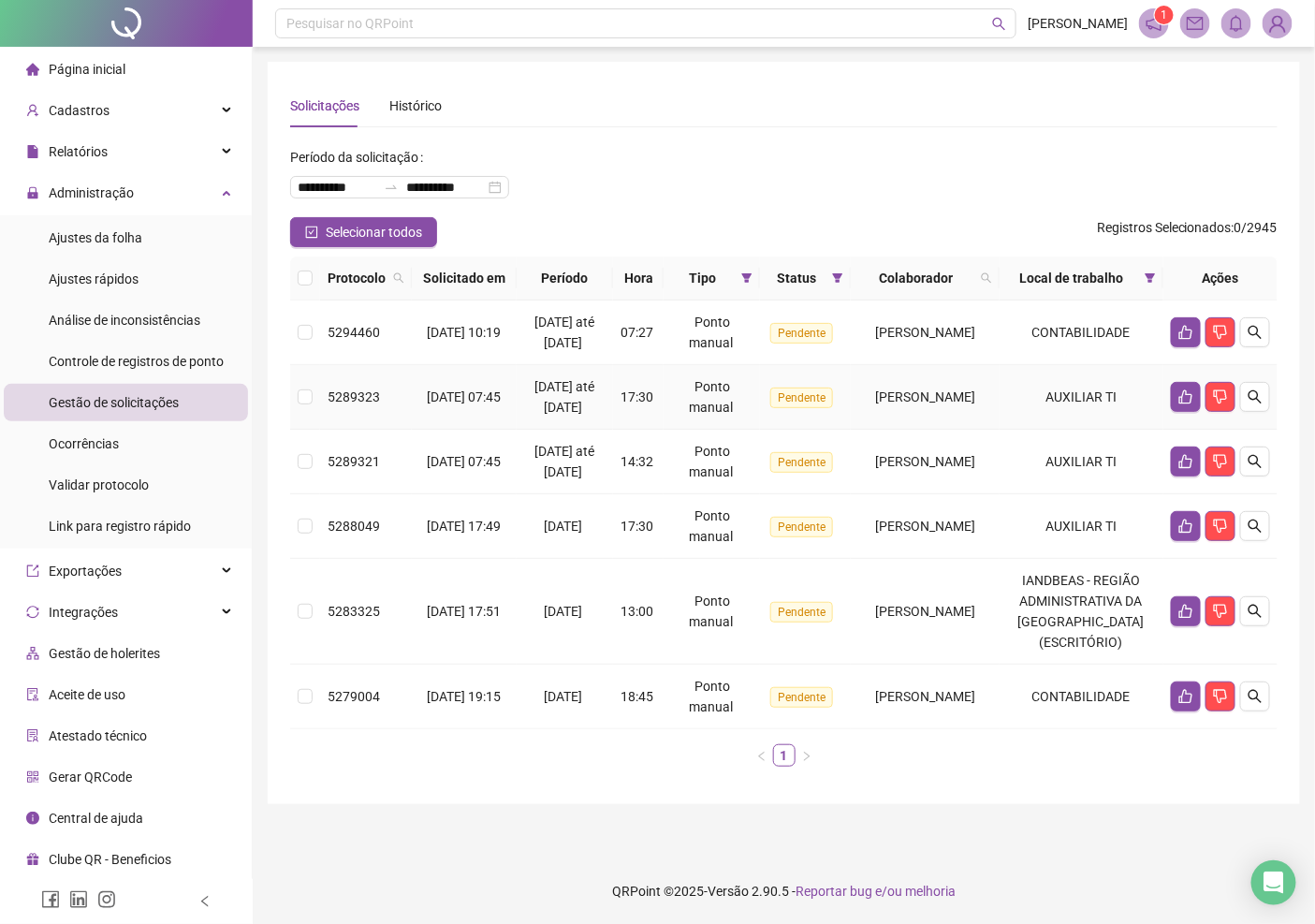
click at [875, 405] on span "[PERSON_NAME]" at bounding box center [925, 397] width 100 height 15
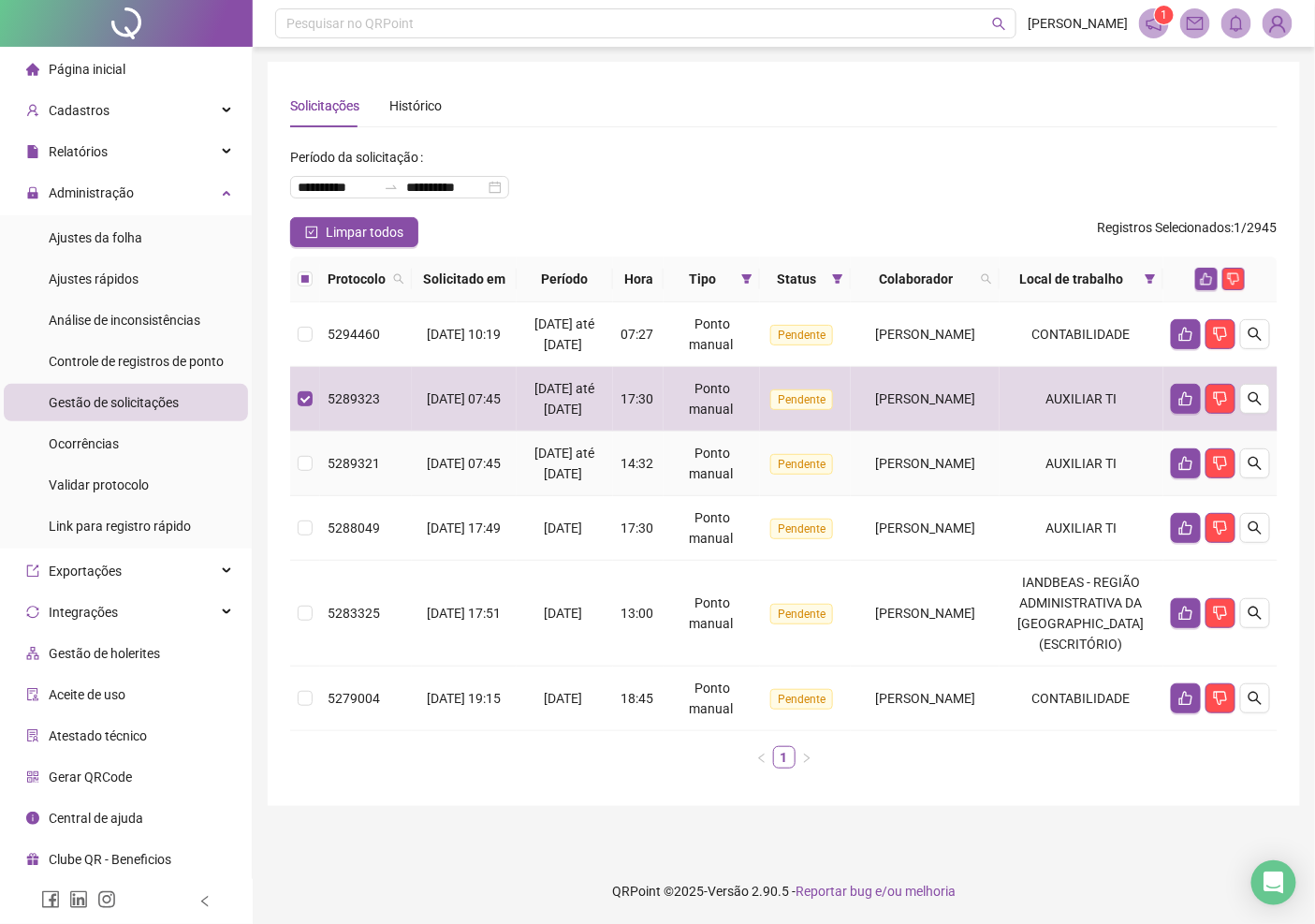
click at [414, 496] on td "[DATE] 07:45" at bounding box center [464, 463] width 105 height 65
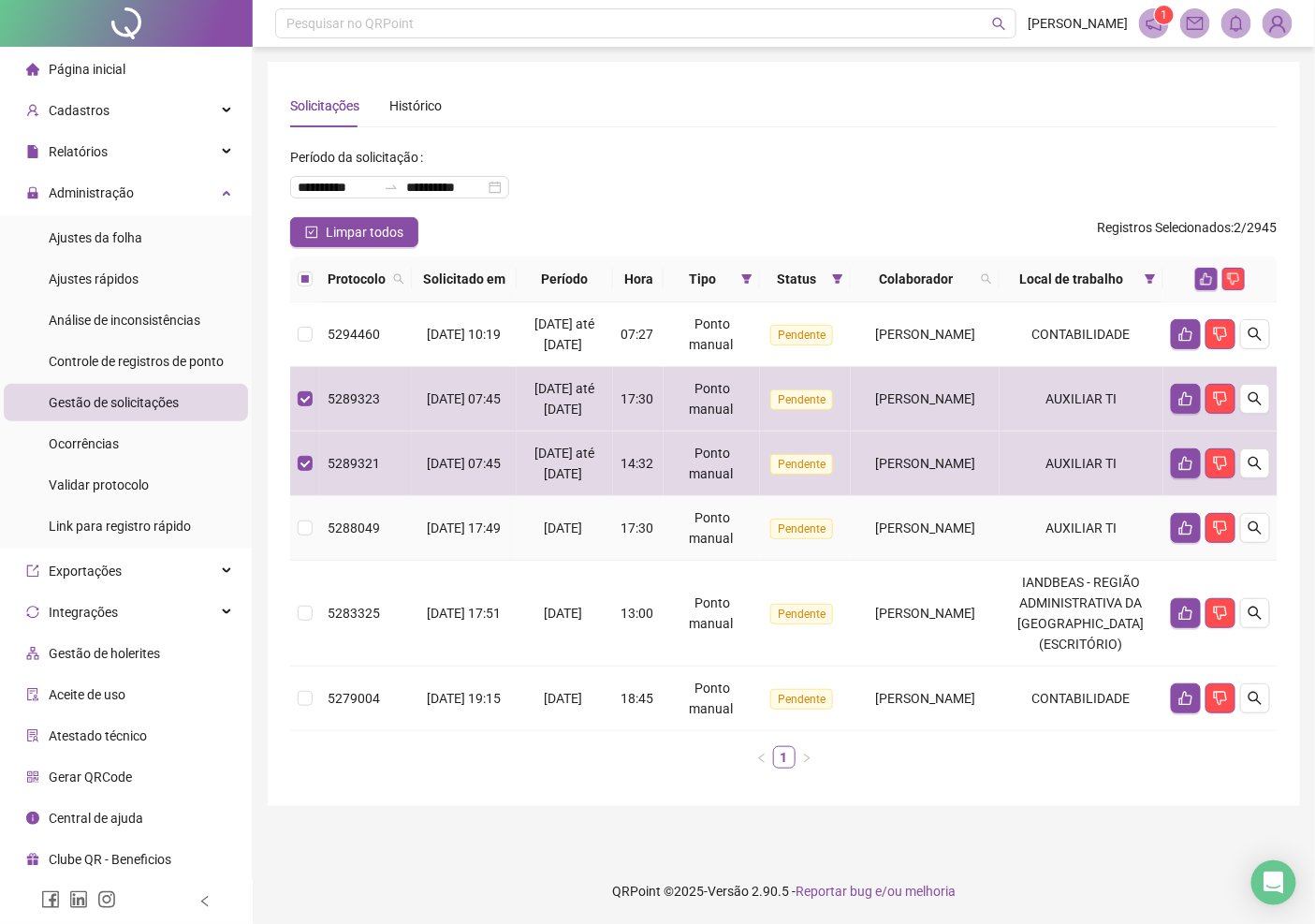
click at [346, 538] on div "5288049" at bounding box center [366, 527] width 77 height 21
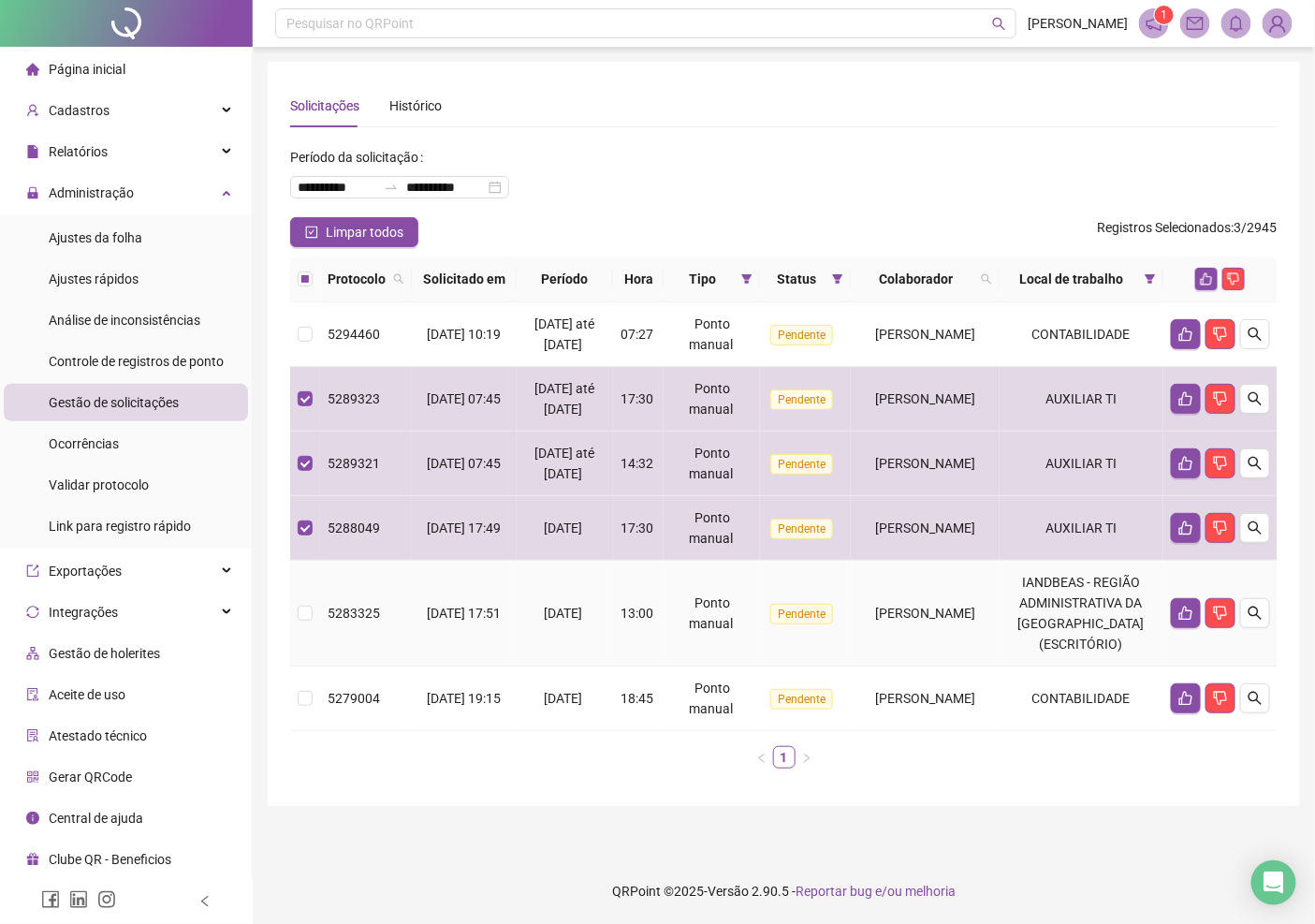
click at [398, 623] on div "5283325" at bounding box center [366, 613] width 77 height 21
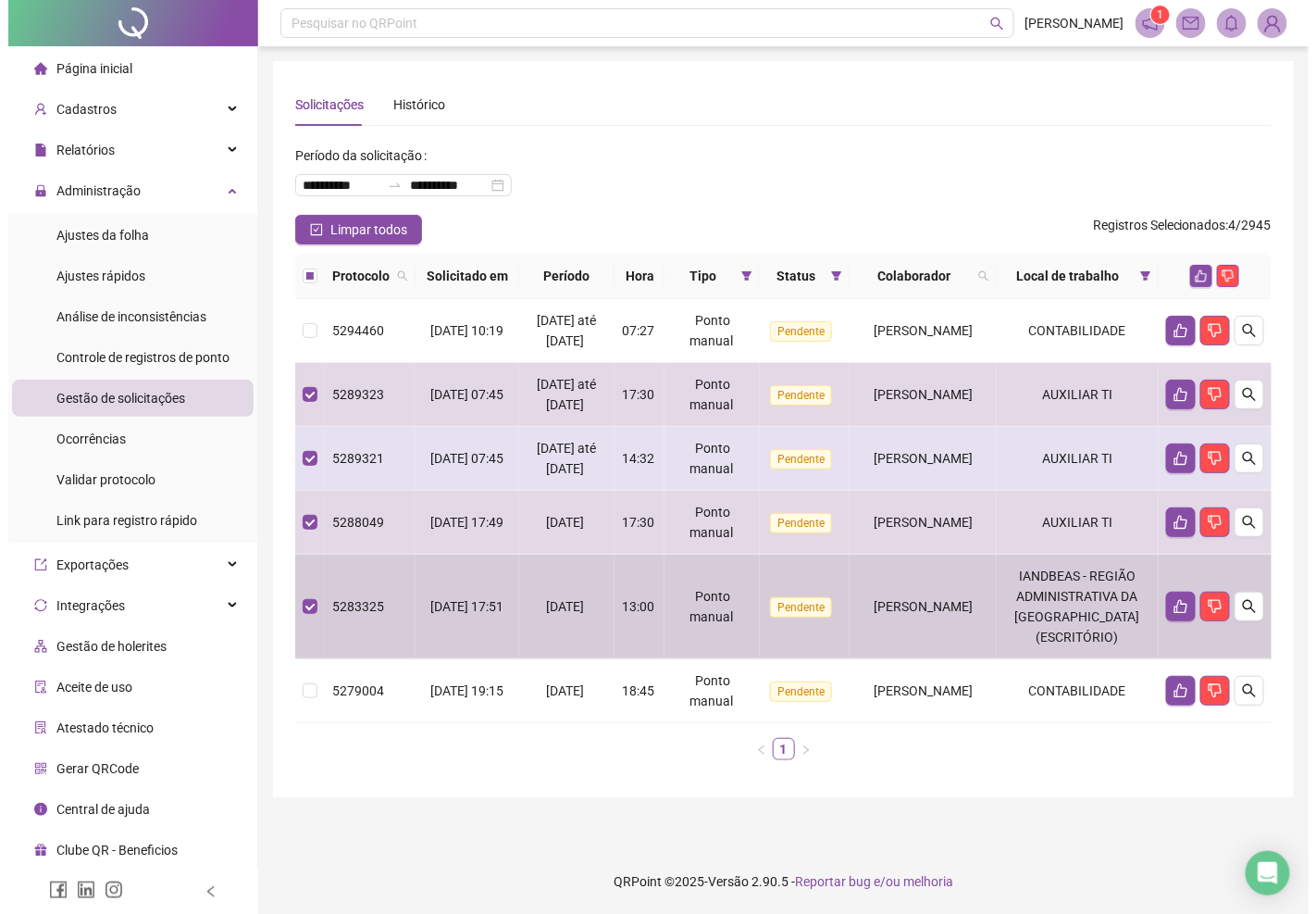
scroll to position [0, 0]
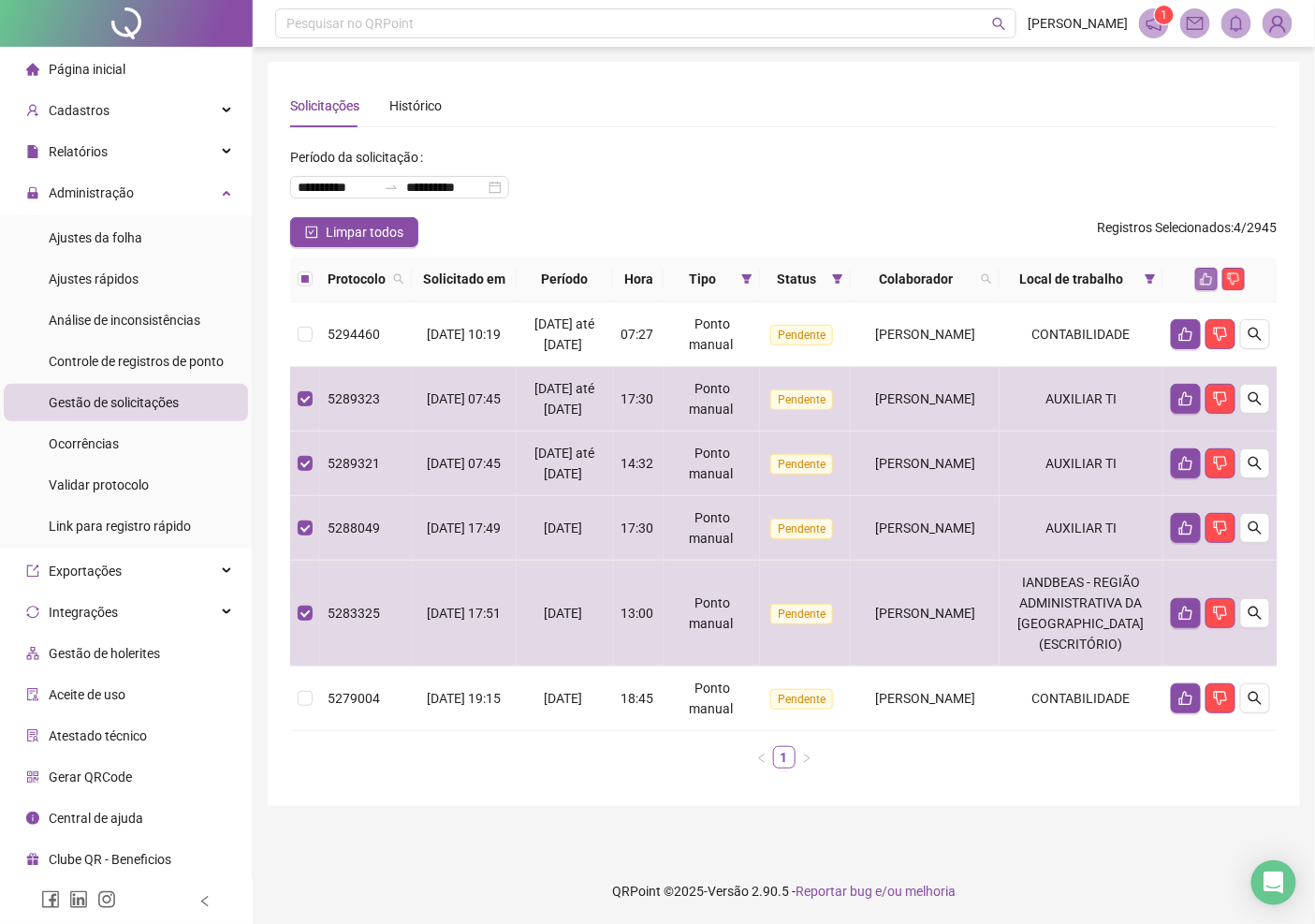
click at [1199, 285] on icon "like" at bounding box center [1205, 278] width 13 height 13
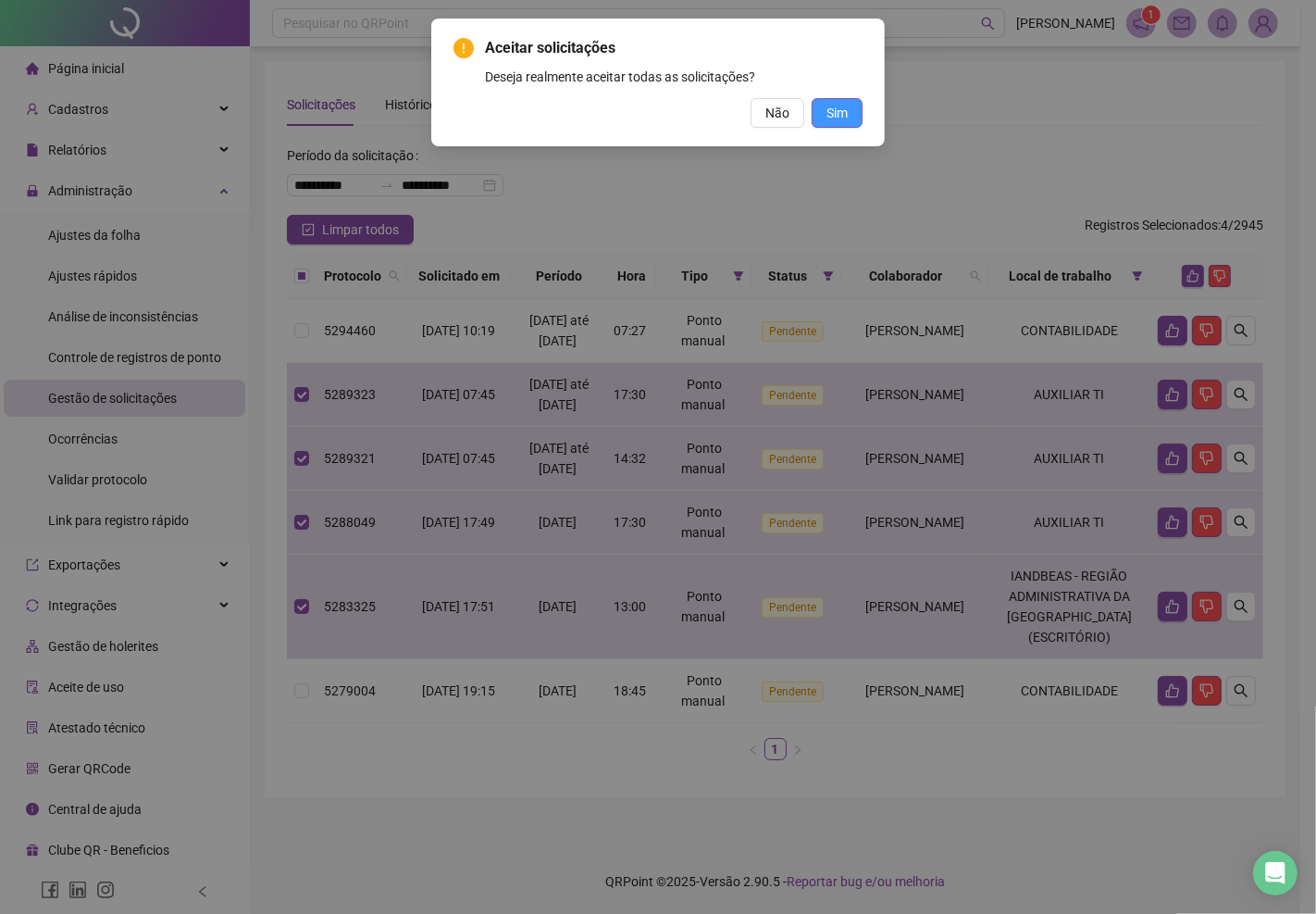
click at [828, 106] on span "Sim" at bounding box center [837, 112] width 22 height 21
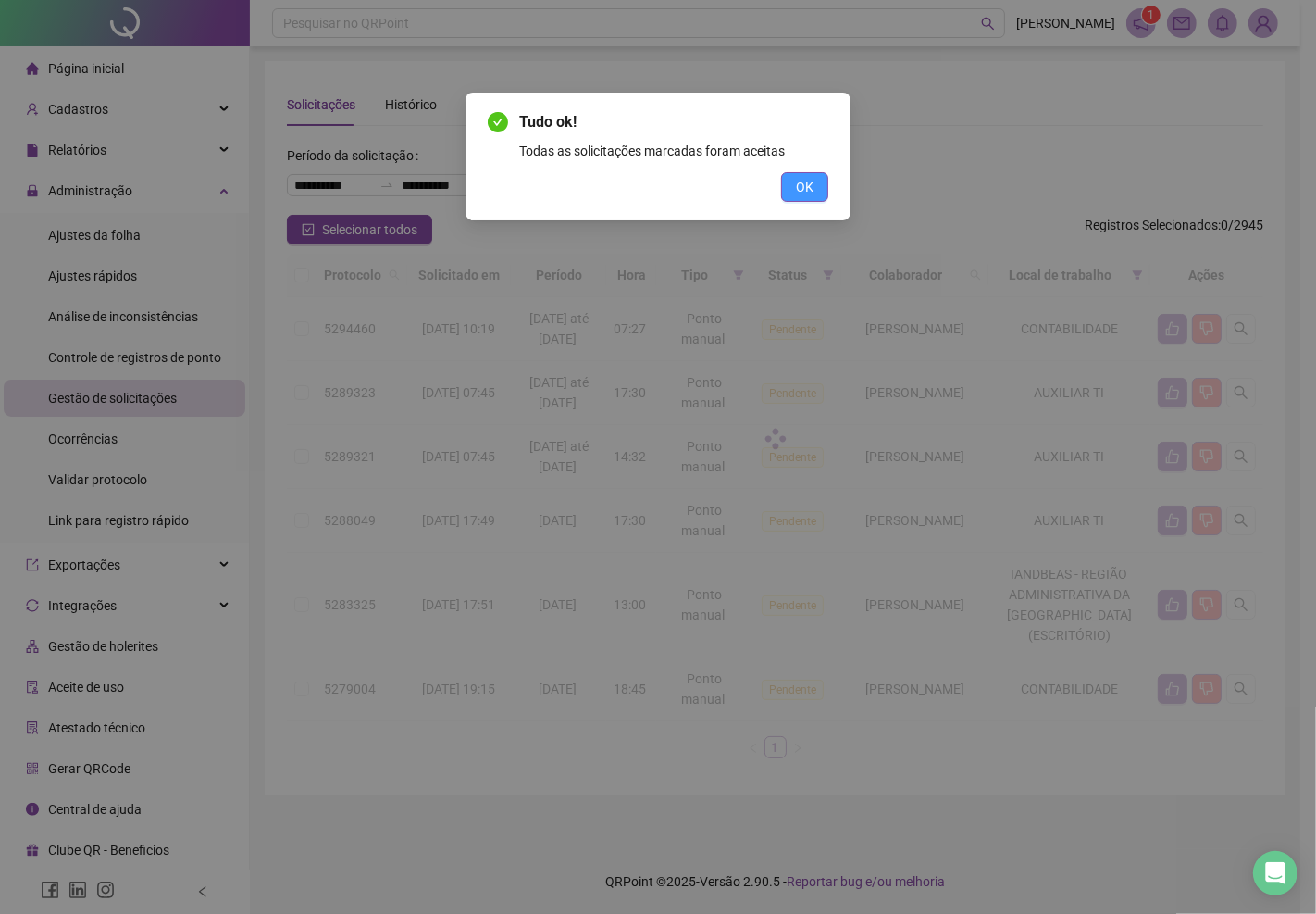
click at [808, 192] on span "OK" at bounding box center [804, 186] width 18 height 21
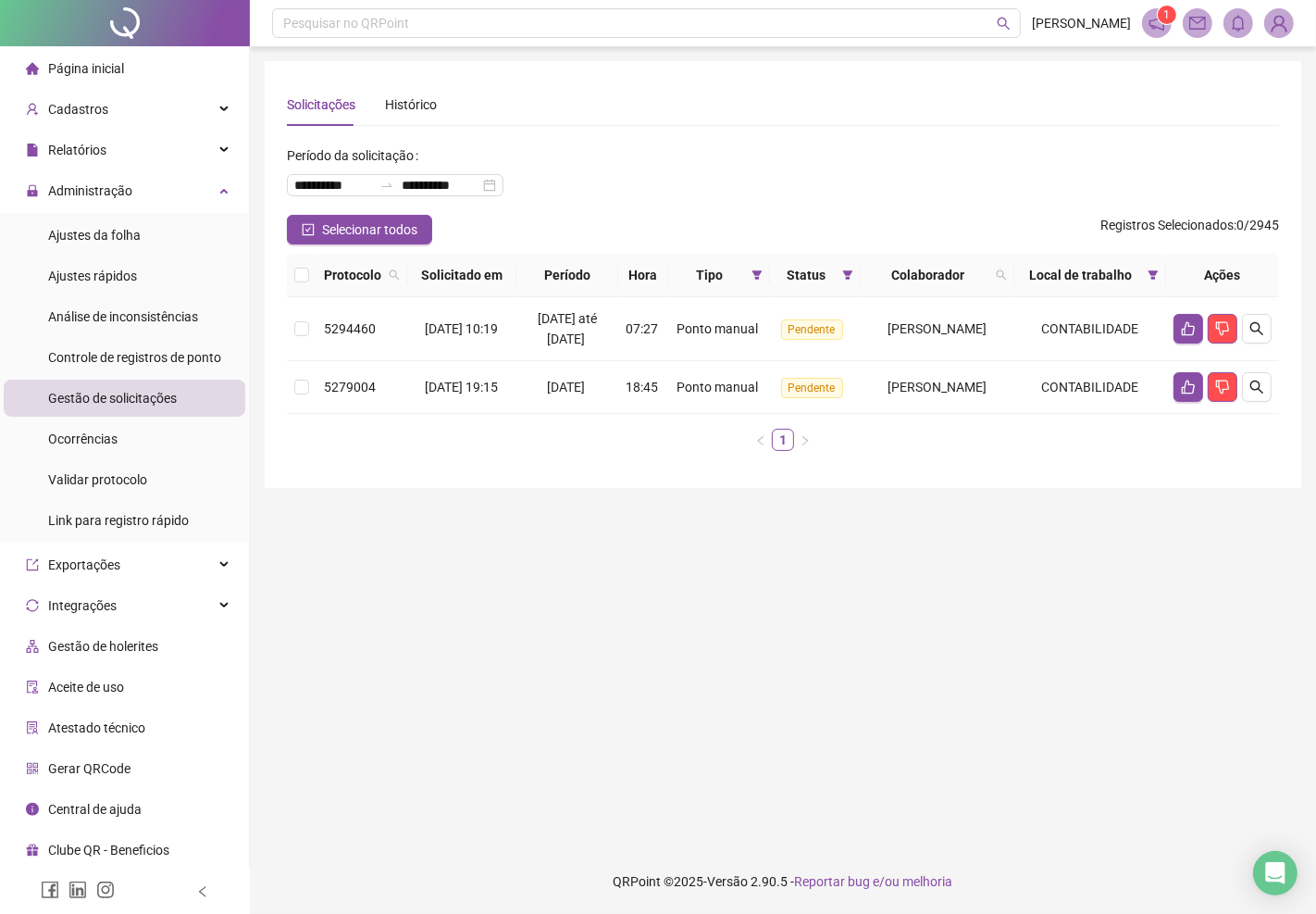
click at [81, 68] on span "Página inicial" at bounding box center [86, 68] width 76 height 15
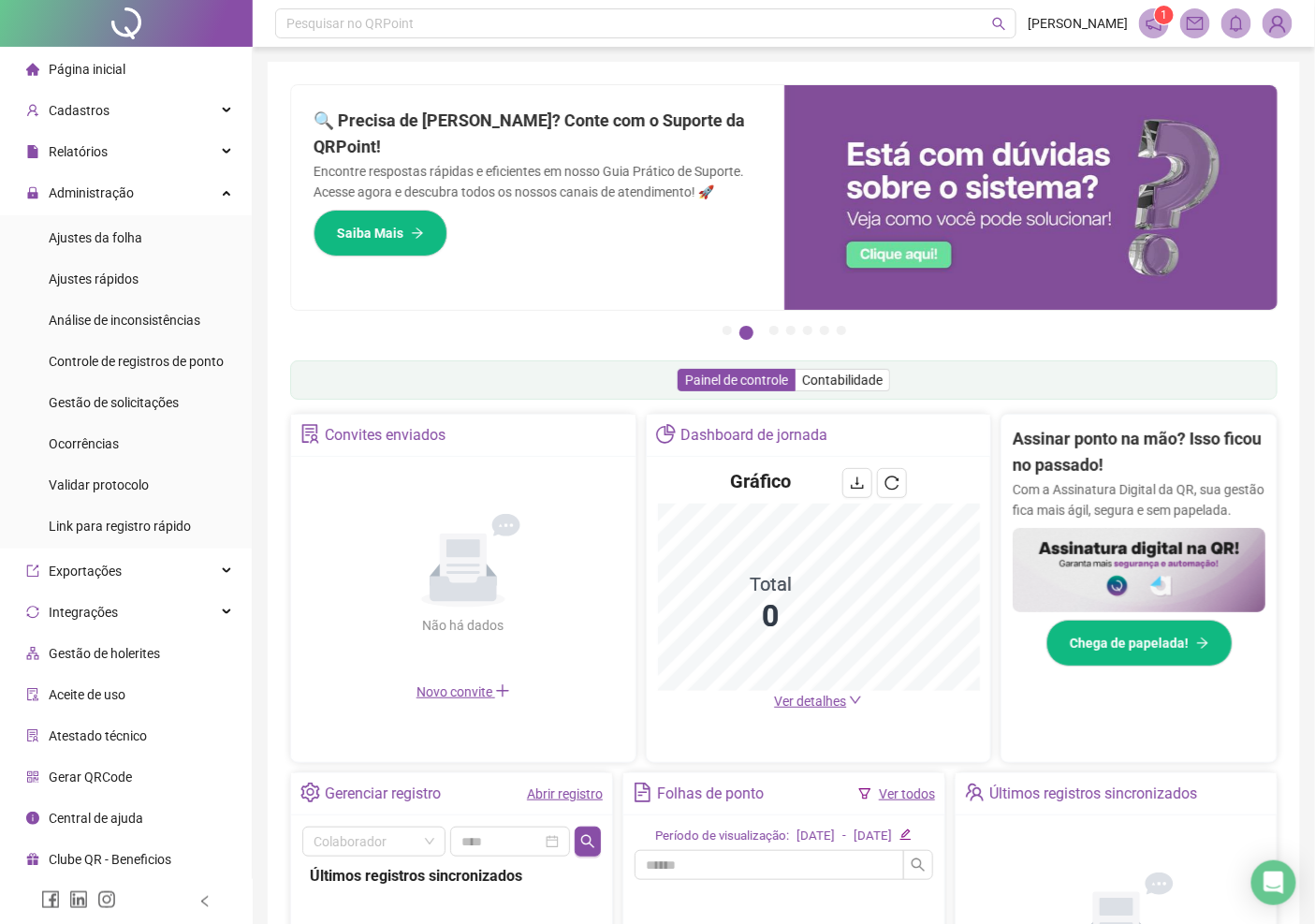
click at [1269, 16] on img at bounding box center [1277, 23] width 28 height 28
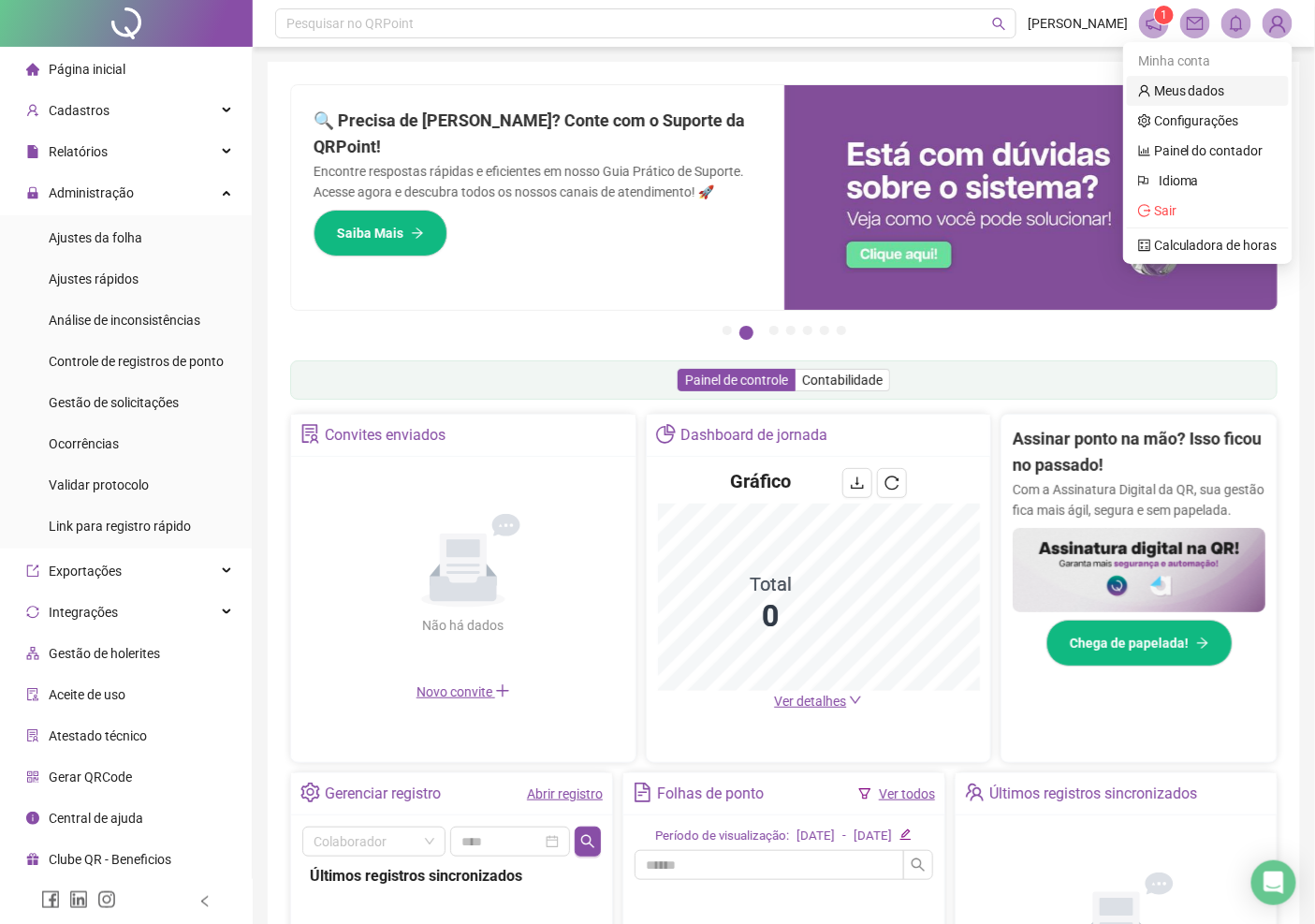
click at [1218, 94] on link "Meus dados" at bounding box center [1181, 91] width 87 height 15
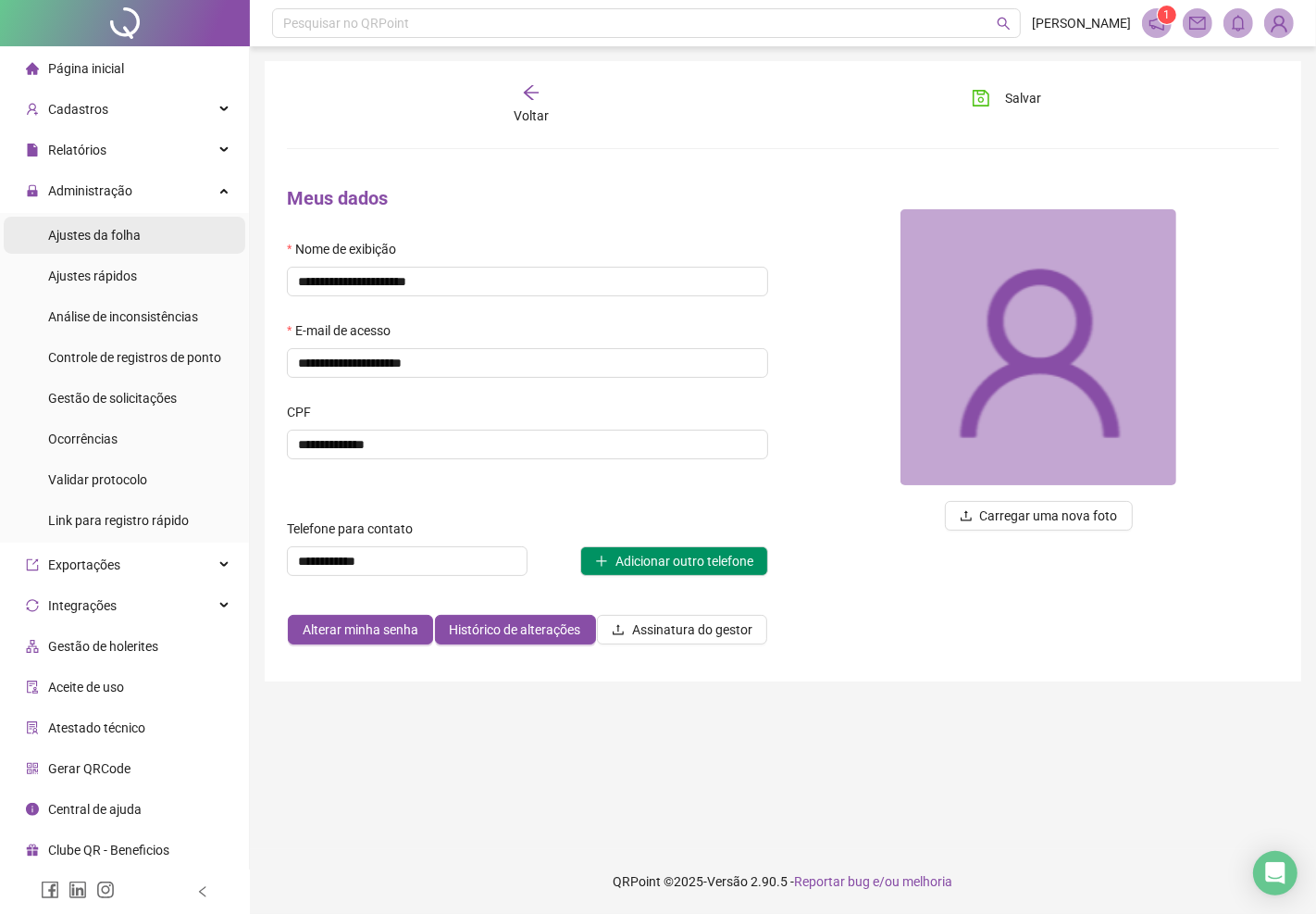
click at [123, 235] on span "Ajustes da folha" at bounding box center [95, 235] width 93 height 15
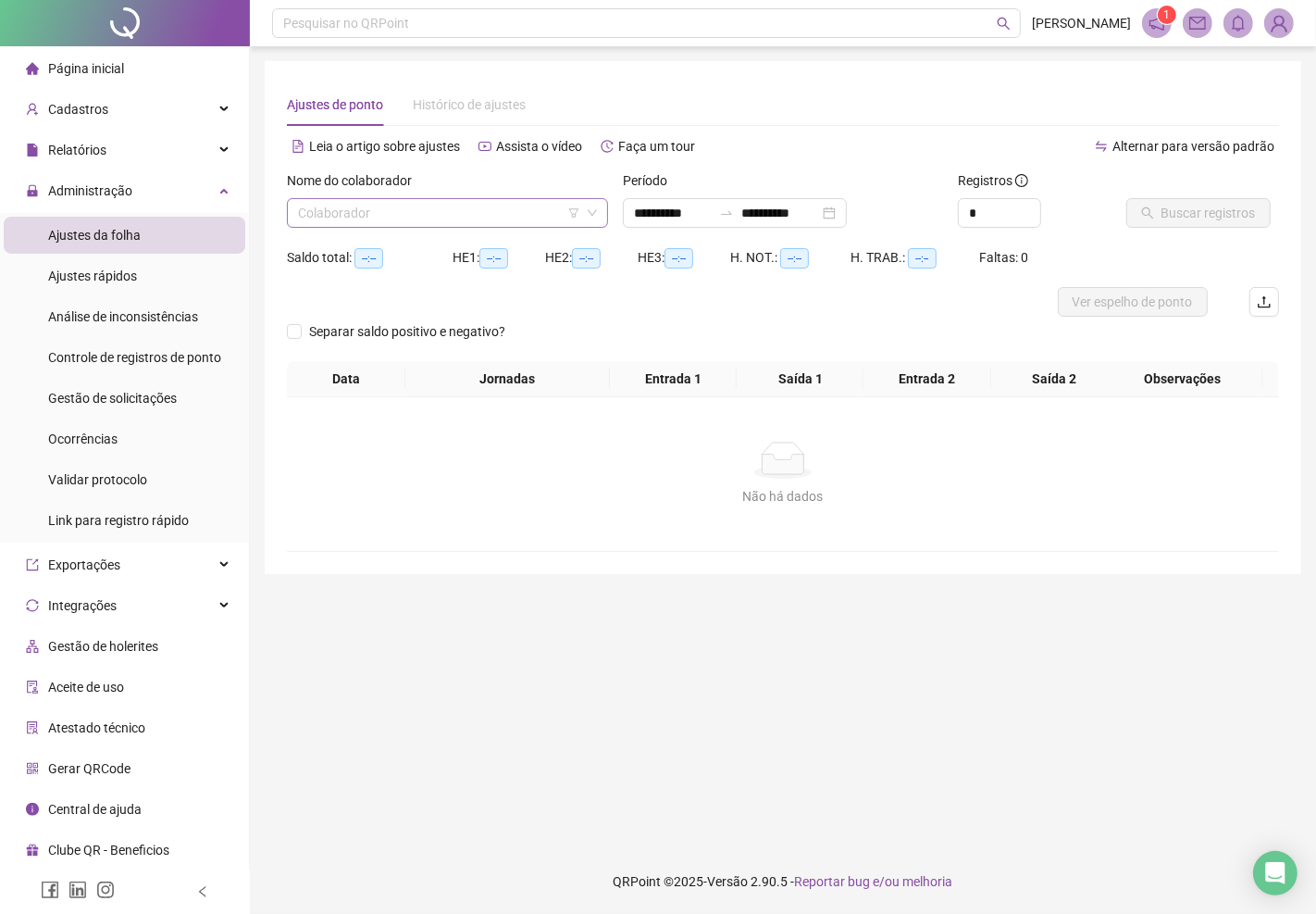
click at [314, 217] on input "search" at bounding box center [439, 213] width 282 height 28
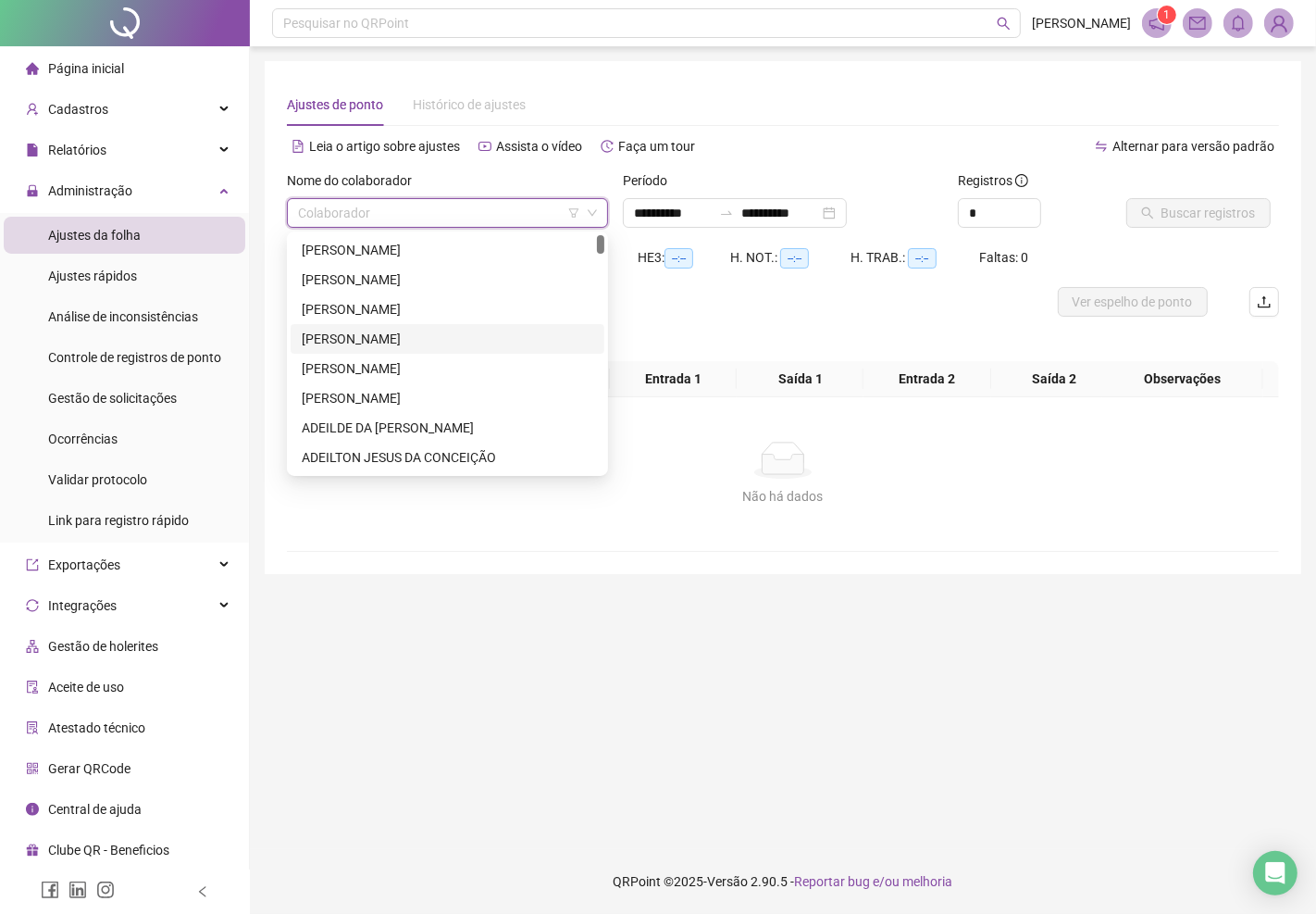
click at [354, 336] on div "[PERSON_NAME]" at bounding box center [448, 338] width 292 height 21
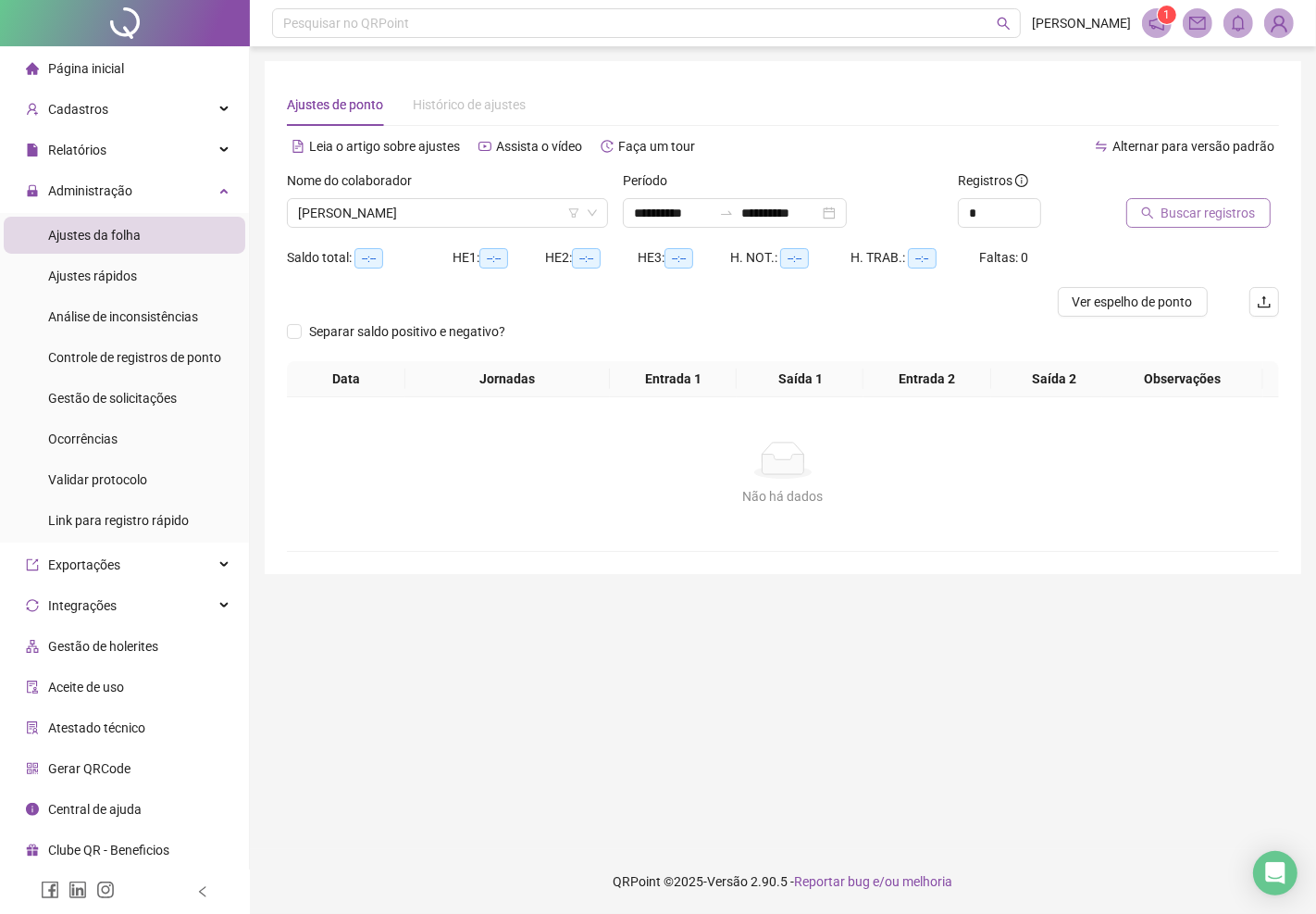
click at [1158, 210] on button "Buscar registros" at bounding box center [1198, 213] width 144 height 30
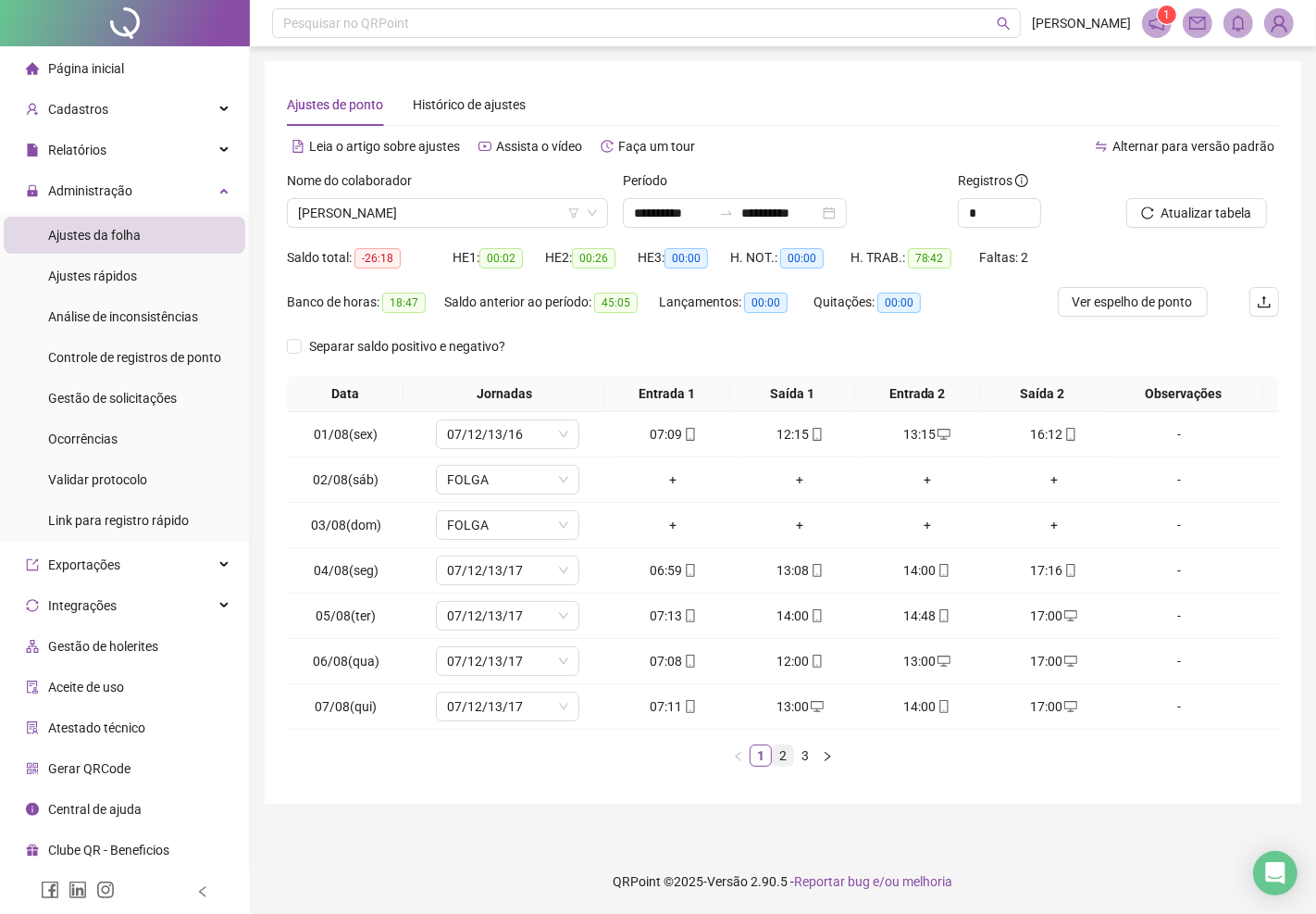
click at [778, 751] on link "2" at bounding box center [783, 755] width 21 height 21
click at [807, 747] on link "3" at bounding box center [804, 755] width 21 height 21
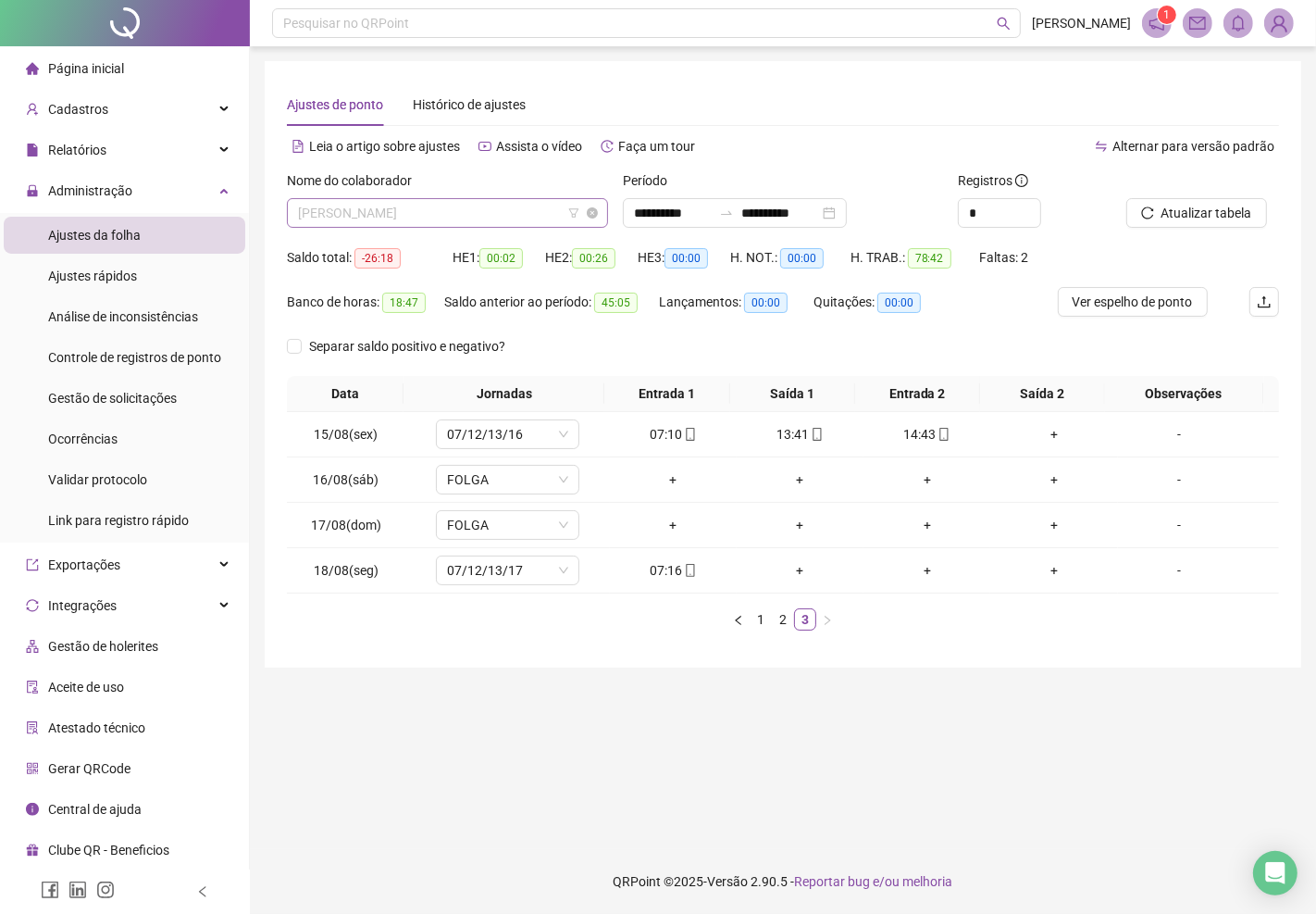
click at [334, 214] on span "[PERSON_NAME]" at bounding box center [447, 213] width 299 height 28
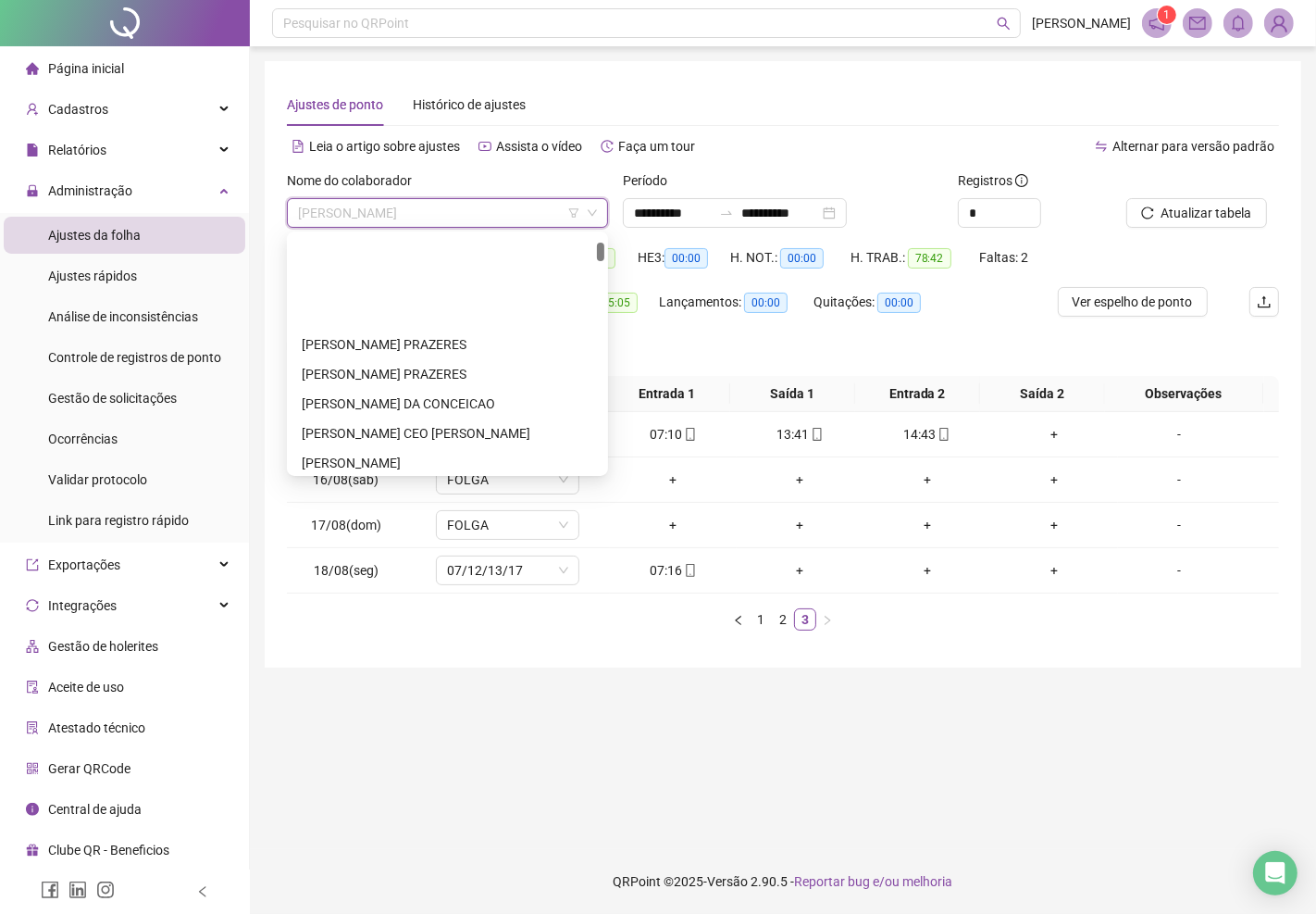
scroll to position [719, 0]
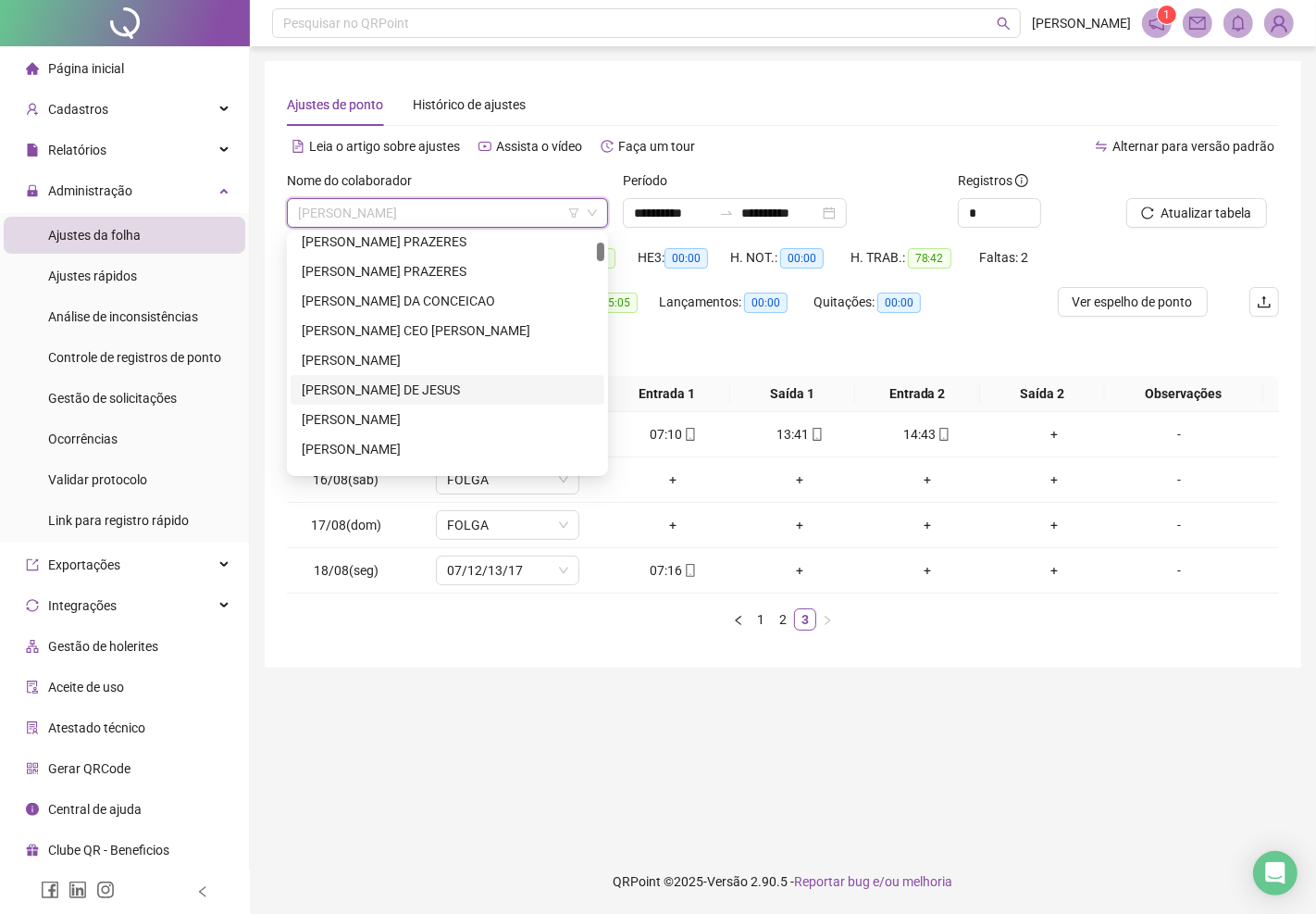
click at [355, 392] on div "[PERSON_NAME] DE JESUS" at bounding box center [448, 389] width 292 height 21
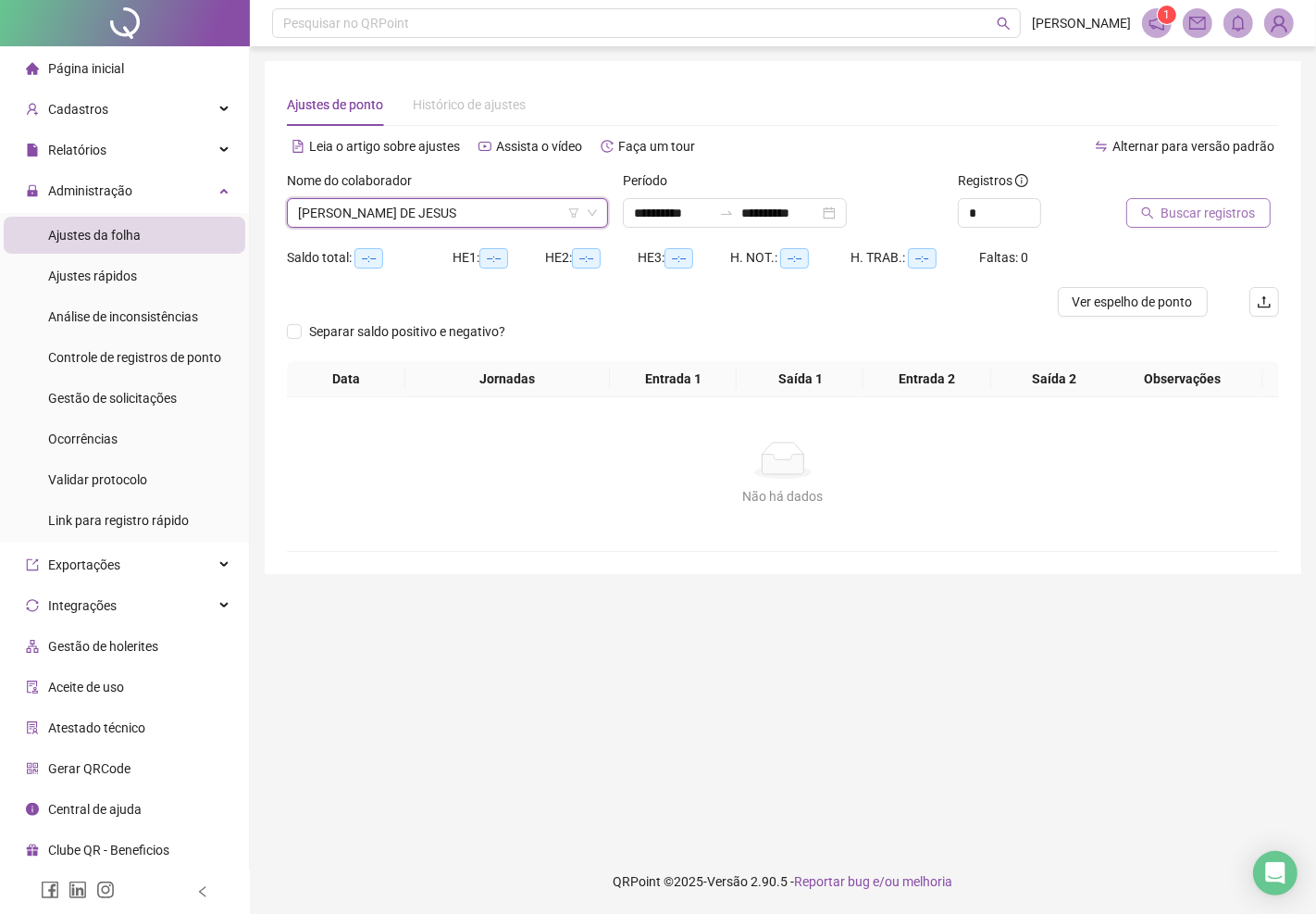
click at [1206, 218] on span "Buscar registros" at bounding box center [1209, 213] width 95 height 21
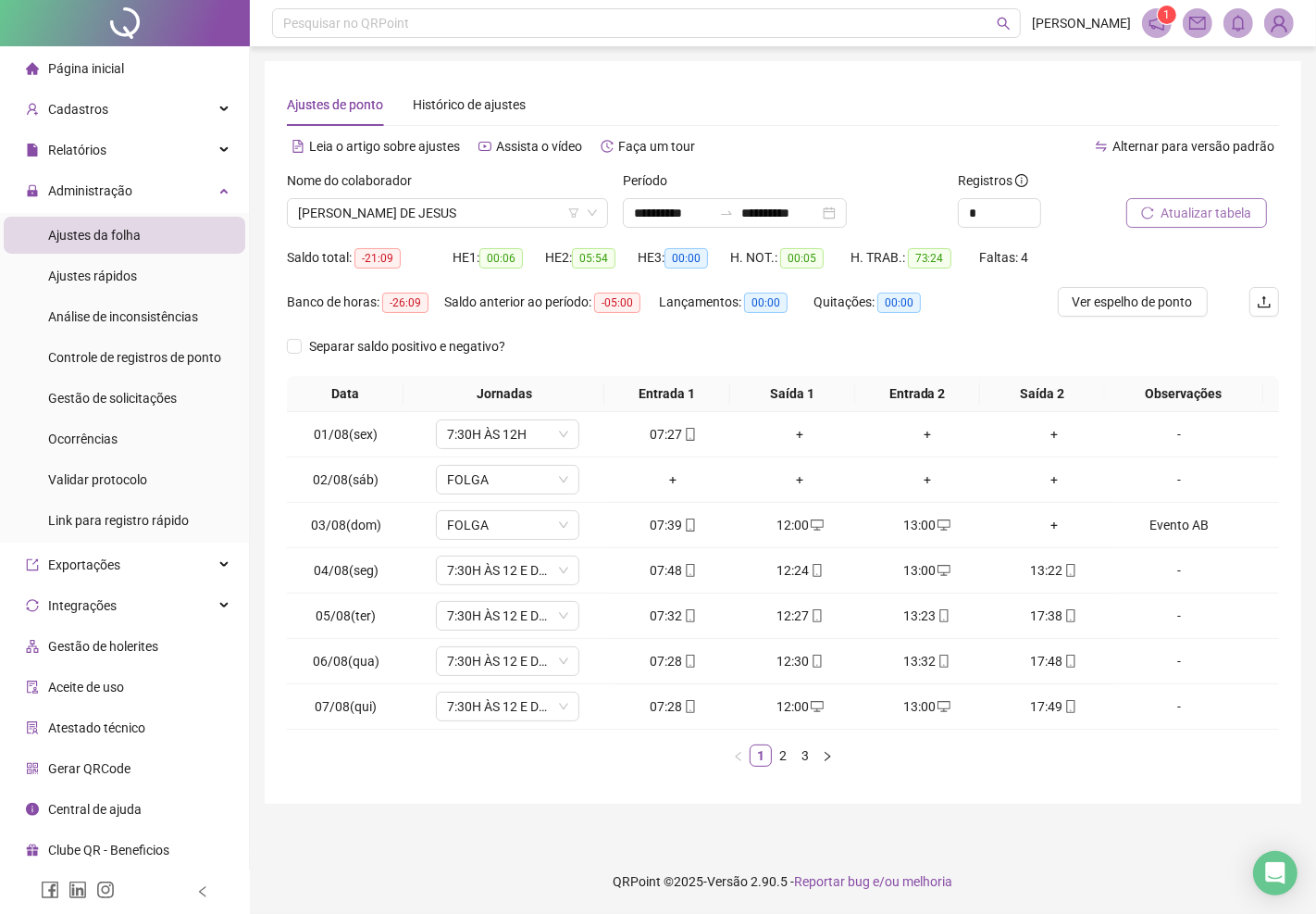
click at [1192, 211] on span "Atualizar tabela" at bounding box center [1207, 213] width 91 height 21
click at [784, 752] on link "2" at bounding box center [783, 755] width 21 height 21
click at [811, 757] on link "3" at bounding box center [804, 755] width 21 height 21
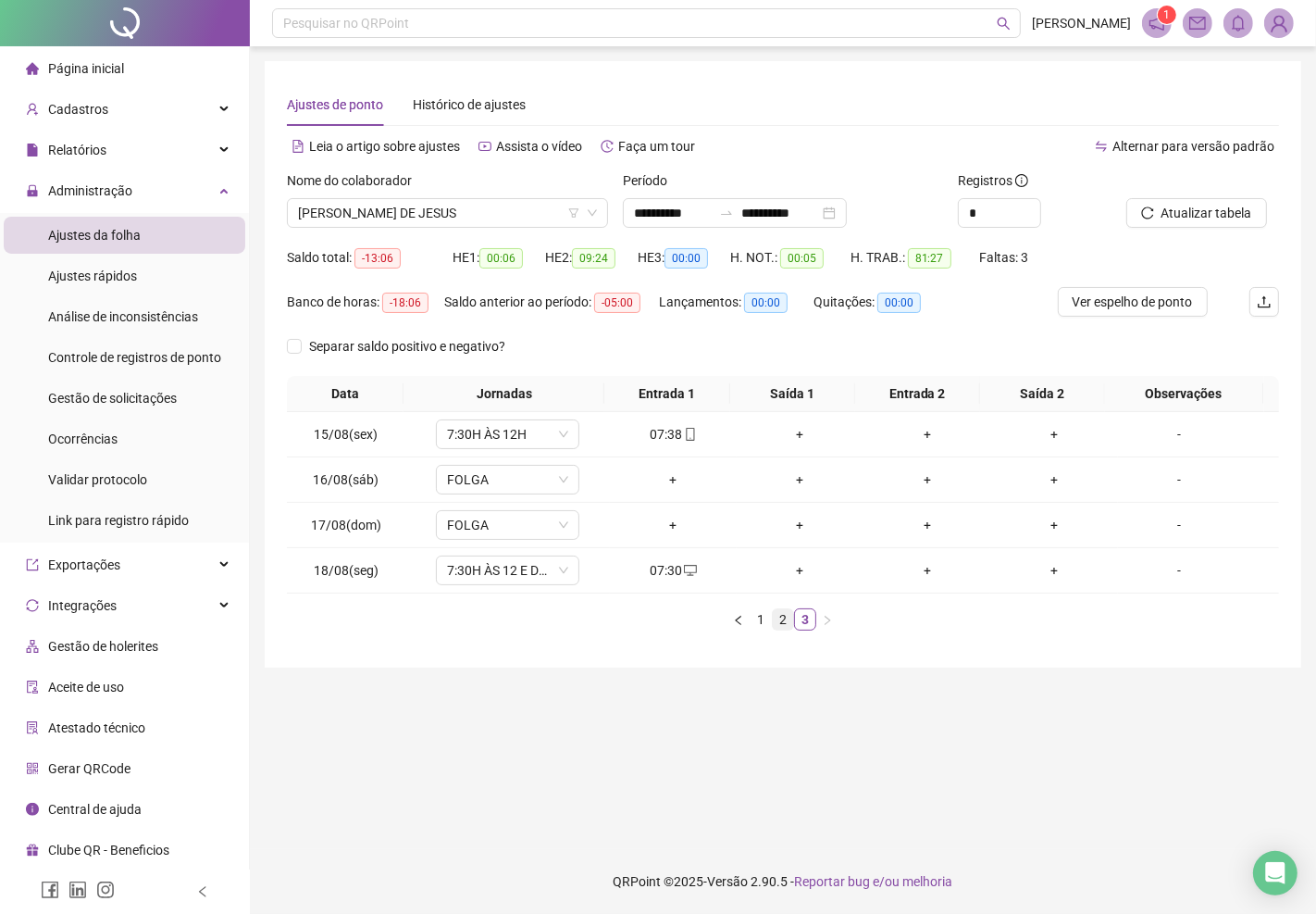
click at [785, 621] on link "2" at bounding box center [783, 619] width 21 height 21
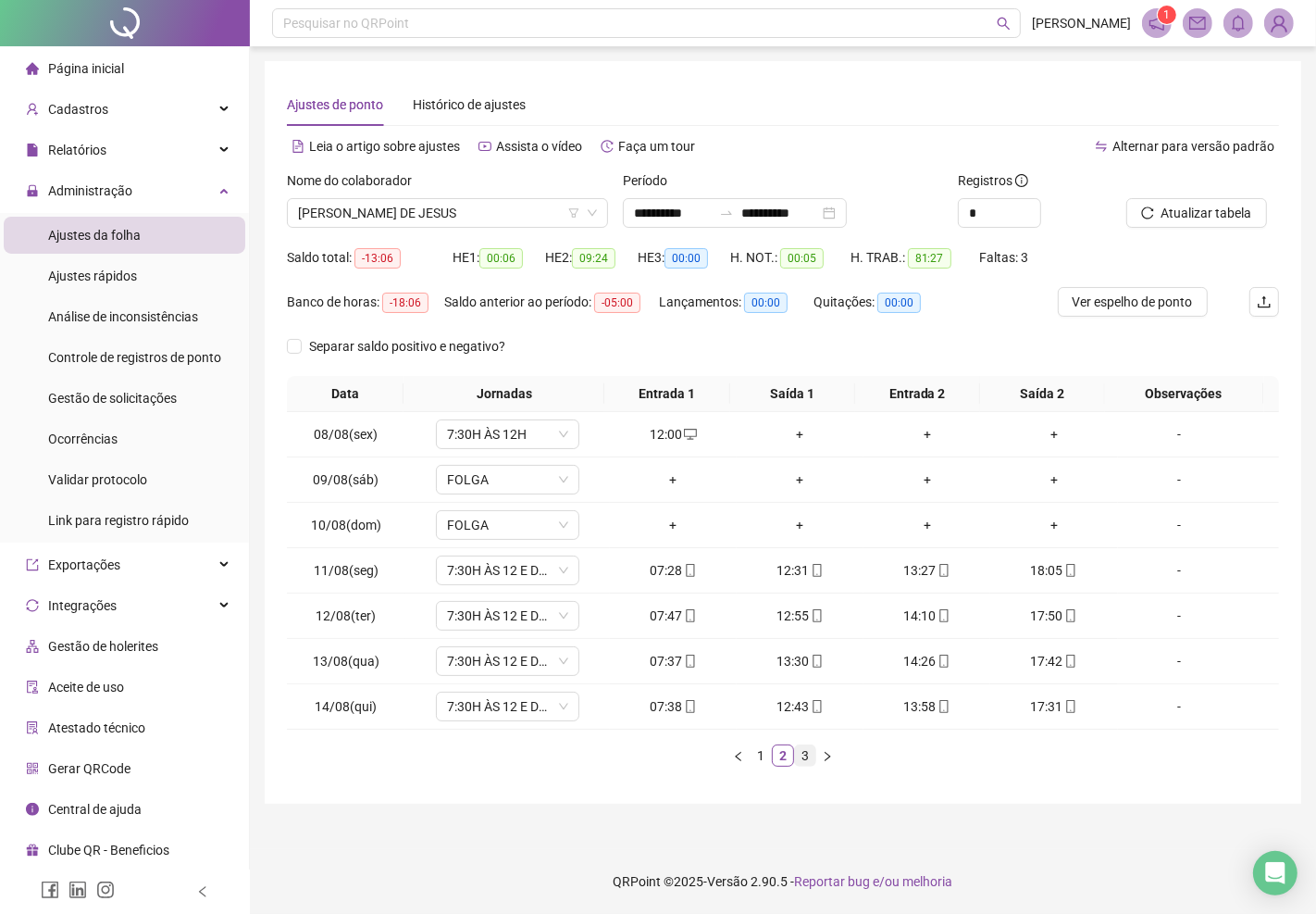
click at [806, 755] on link "3" at bounding box center [804, 755] width 21 height 21
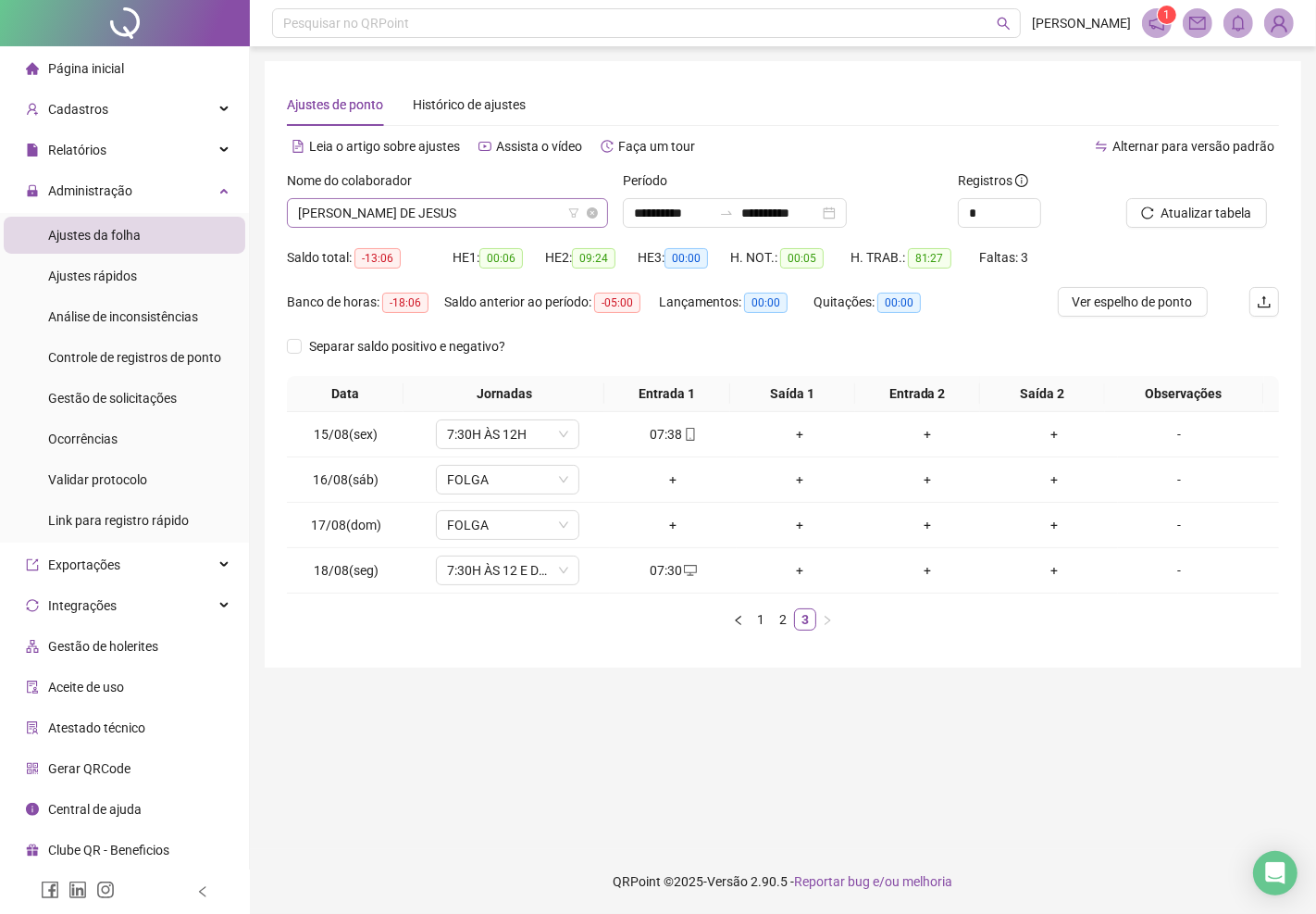
click at [507, 210] on span "[PERSON_NAME] DE JESUS" at bounding box center [447, 213] width 299 height 28
drag, startPoint x: 100, startPoint y: 404, endPoint x: 189, endPoint y: 400, distance: 89.1
click at [100, 404] on span "Gestão de solicitações" at bounding box center [112, 397] width 128 height 15
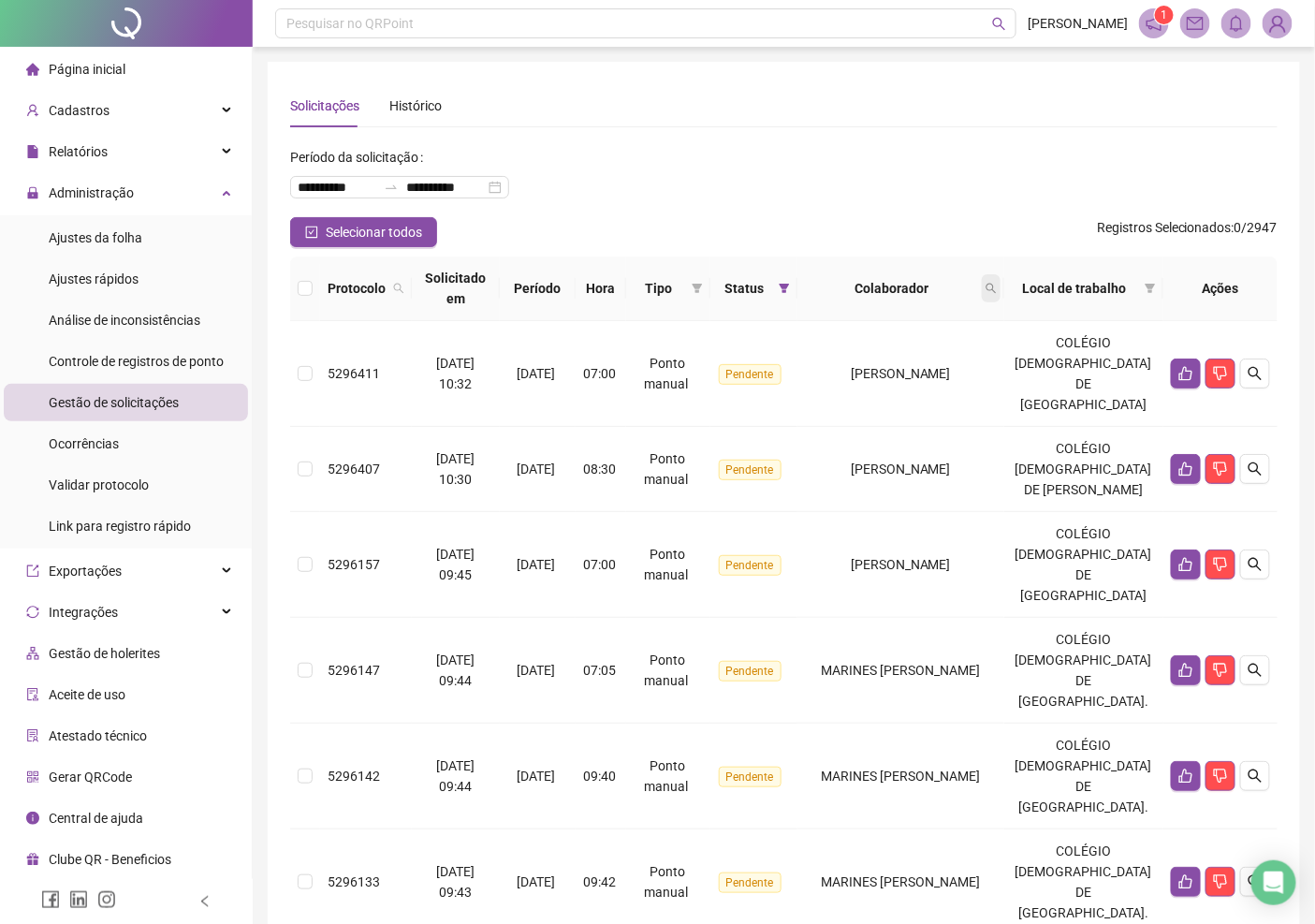
click at [997, 284] on icon "search" at bounding box center [991, 288] width 11 height 11
type input "**********"
